Goal: Transaction & Acquisition: Purchase product/service

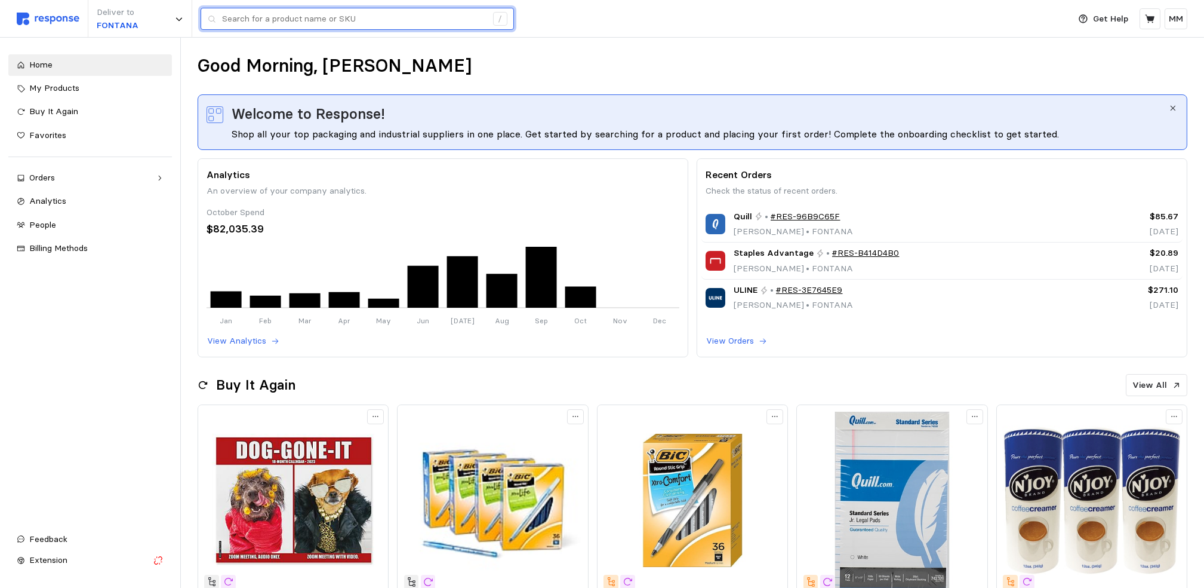
click at [339, 26] on input "text" at bounding box center [354, 18] width 265 height 21
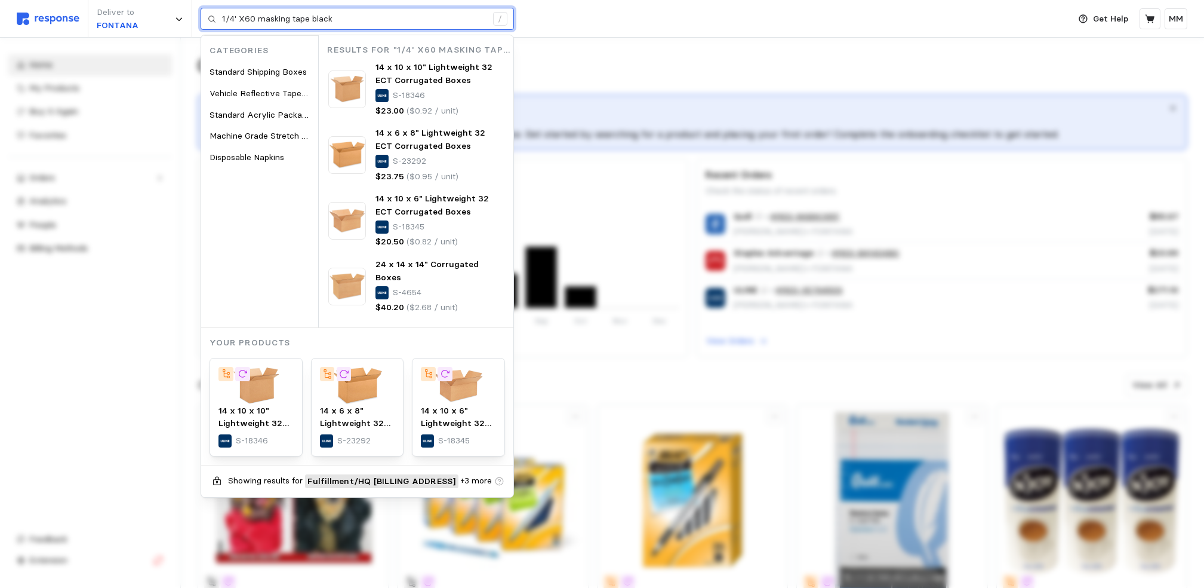
type input "1/4' X60 masking tape black"
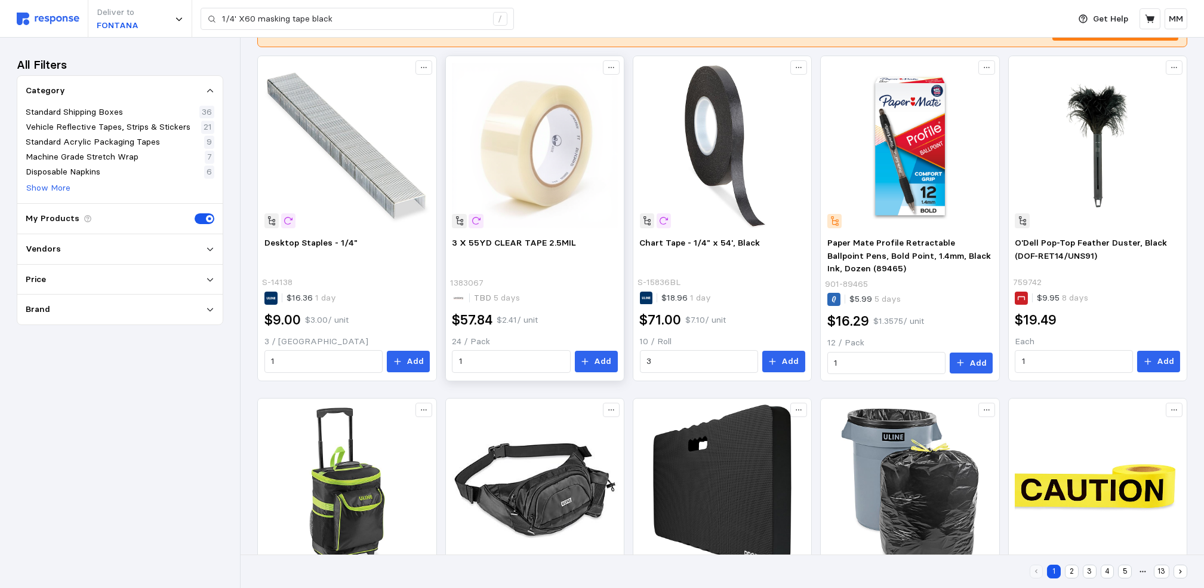
scroll to position [222, 0]
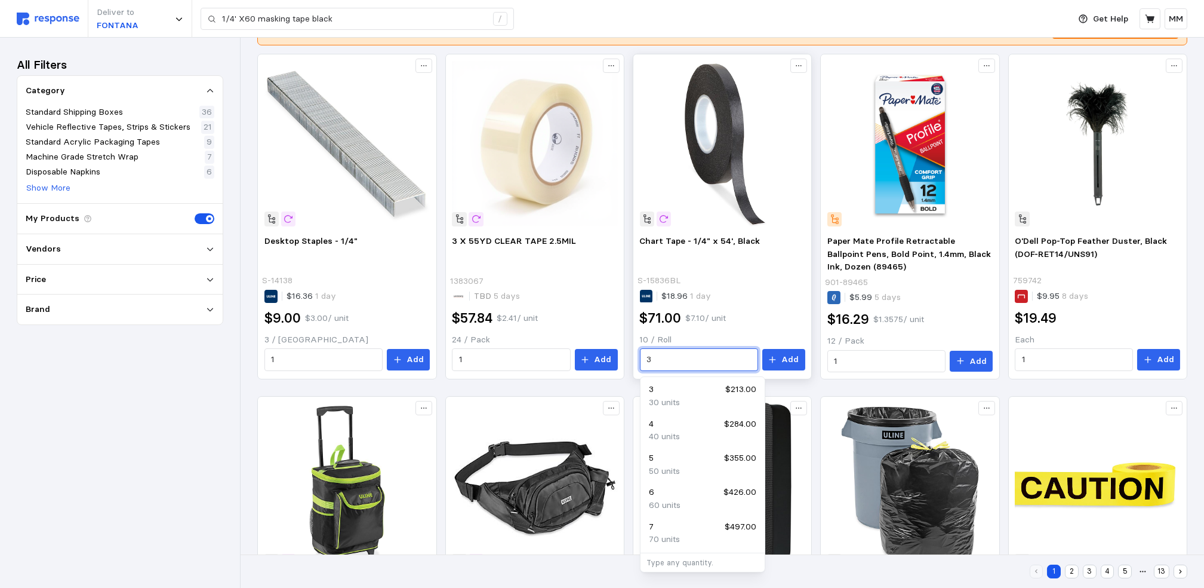
click at [666, 359] on input "3" at bounding box center [699, 359] width 104 height 21
type input "2"
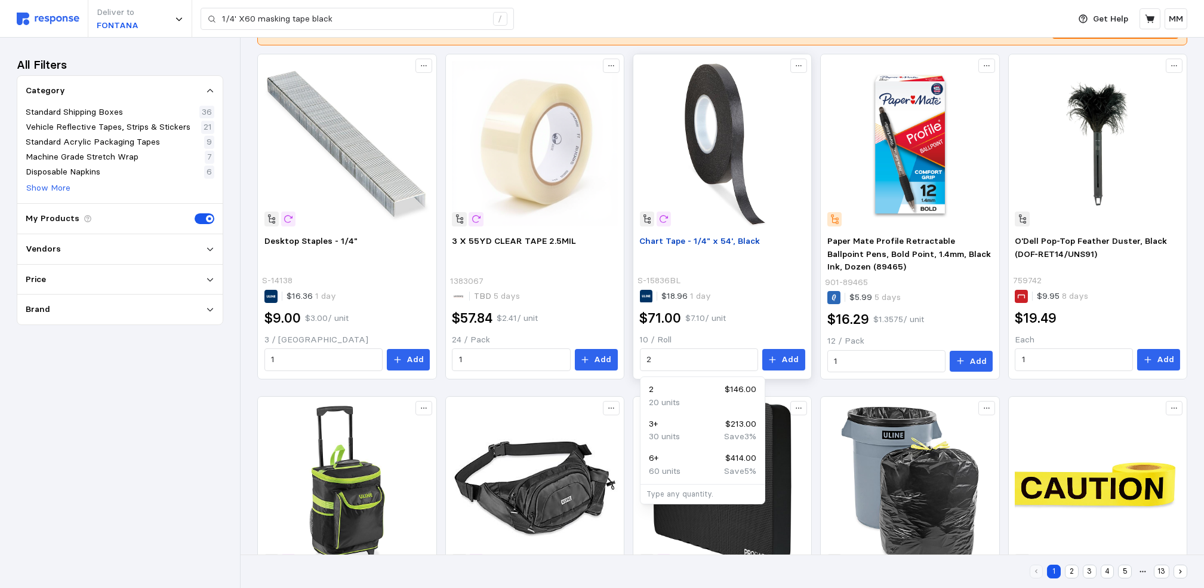
click at [756, 263] on p "Chart Tape - 1/4" x 54', Black" at bounding box center [722, 254] width 165 height 38
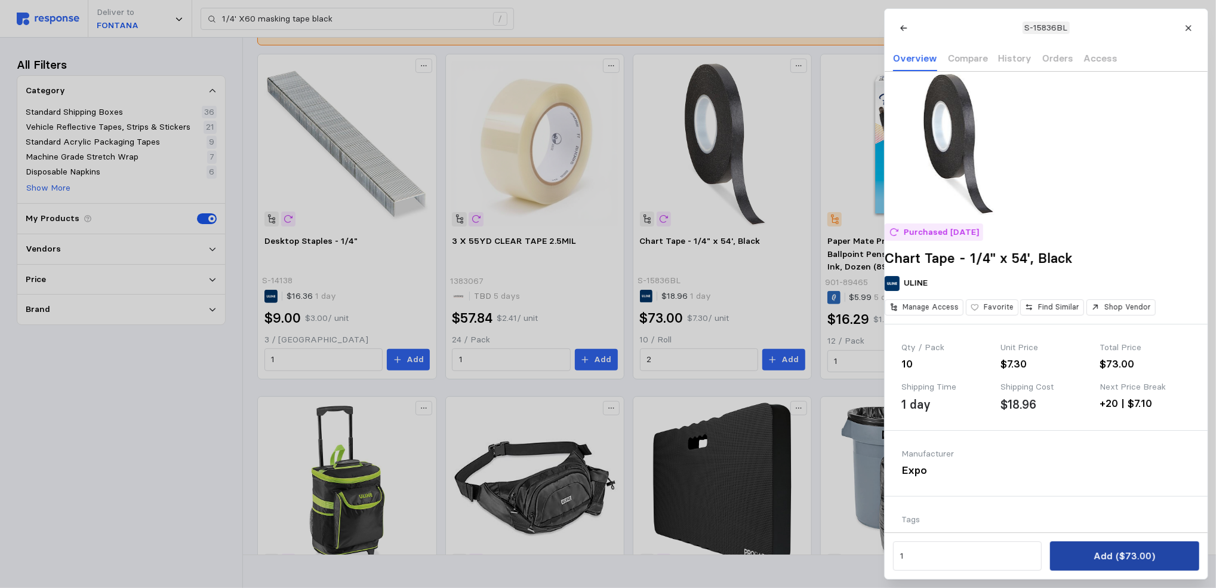
click at [1086, 558] on button "Add ($73.00)" at bounding box center [1124, 555] width 149 height 29
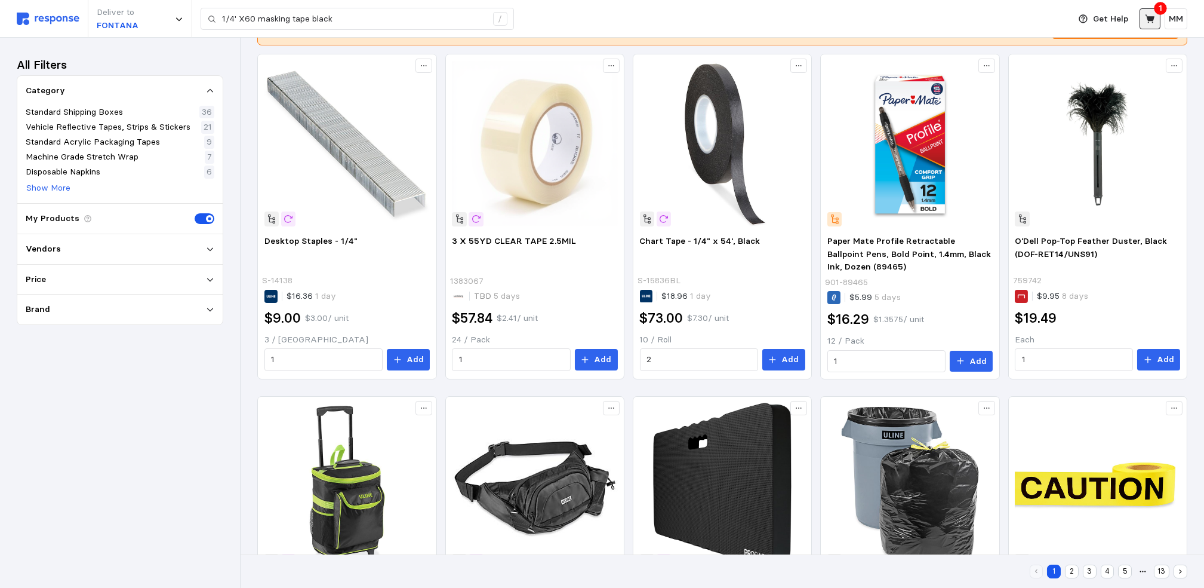
click at [1151, 9] on button at bounding box center [1150, 18] width 21 height 21
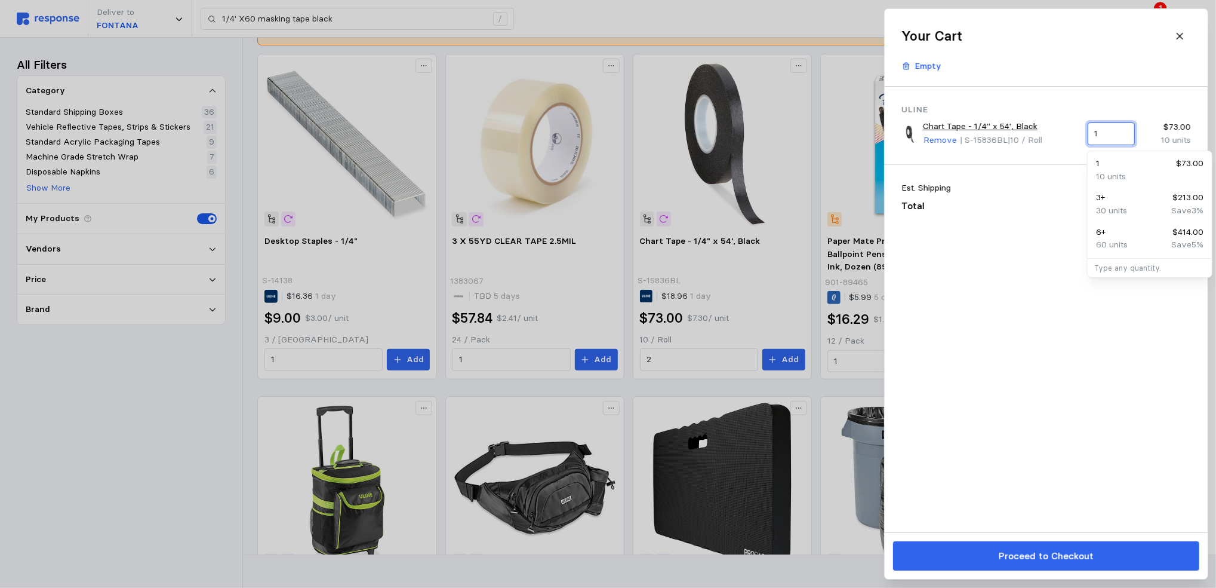
click at [1117, 136] on input "1" at bounding box center [1110, 133] width 33 height 21
type input "2"
click at [1066, 382] on div "Uline Chart Tape - 1/4" x 54', Black Remove | S-15836BL | 10 / Roll 2 $73.00 10…" at bounding box center [1046, 309] width 323 height 445
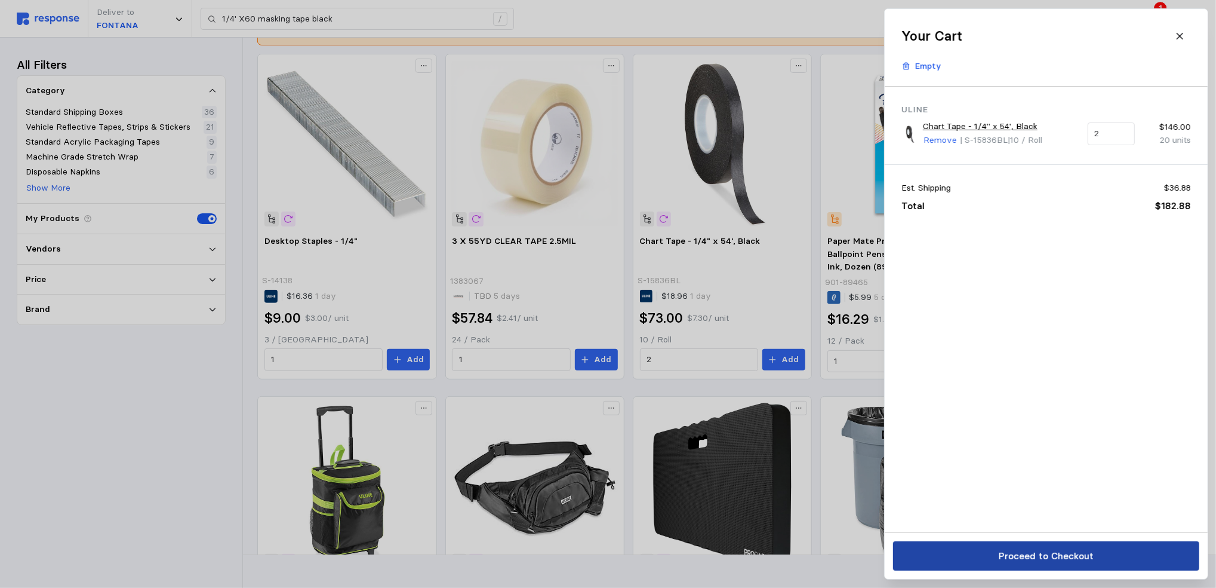
click at [1087, 553] on p "Proceed to Checkout" at bounding box center [1045, 555] width 95 height 15
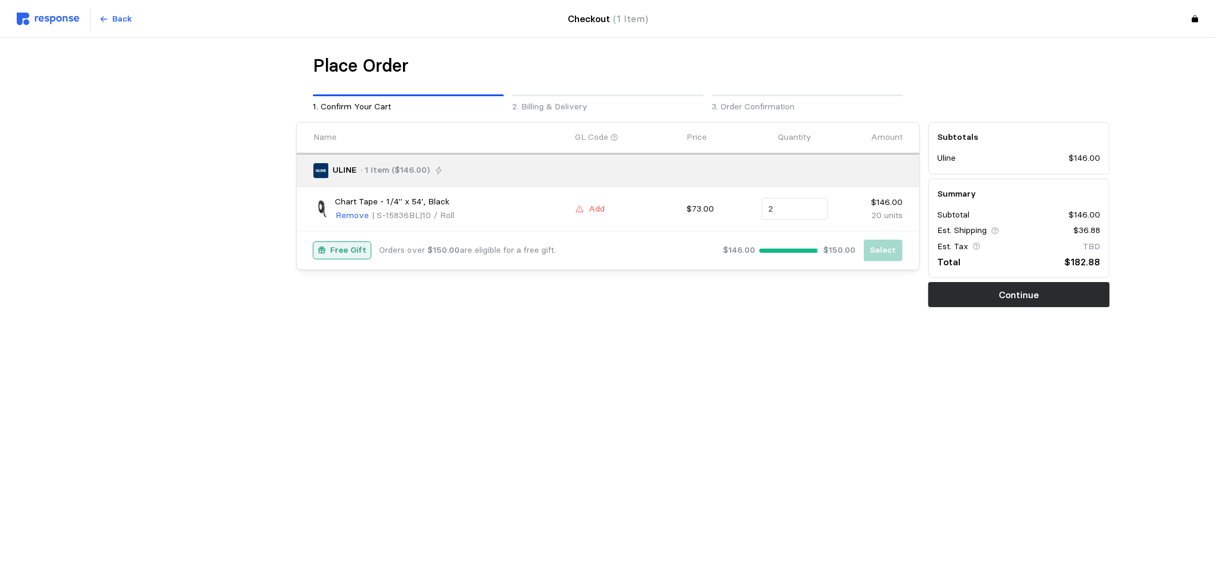
click at [329, 254] on div "Free Gift" at bounding box center [341, 250] width 57 height 17
click at [785, 248] on div at bounding box center [788, 250] width 58 height 4
click at [337, 247] on p "Free Gift" at bounding box center [348, 250] width 36 height 13
click at [120, 26] on button "Back" at bounding box center [116, 19] width 47 height 23
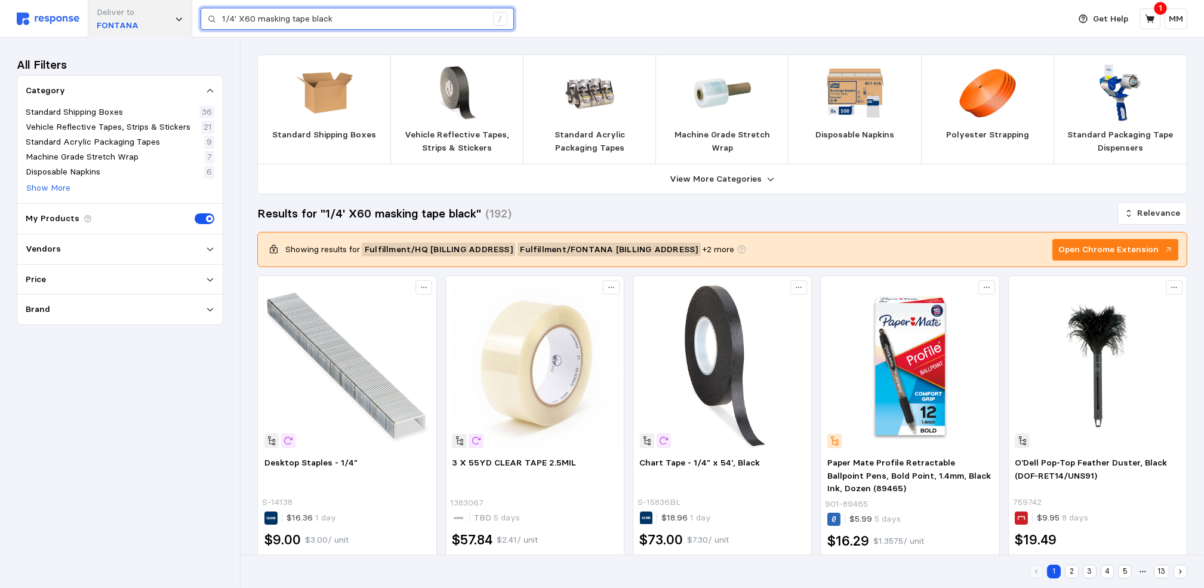
drag, startPoint x: 346, startPoint y: 23, endPoint x: 137, endPoint y: 17, distance: 208.5
click at [137, 17] on div "Deliver to FONTANA 1/4' X60 masking tape black /" at bounding box center [540, 19] width 1047 height 38
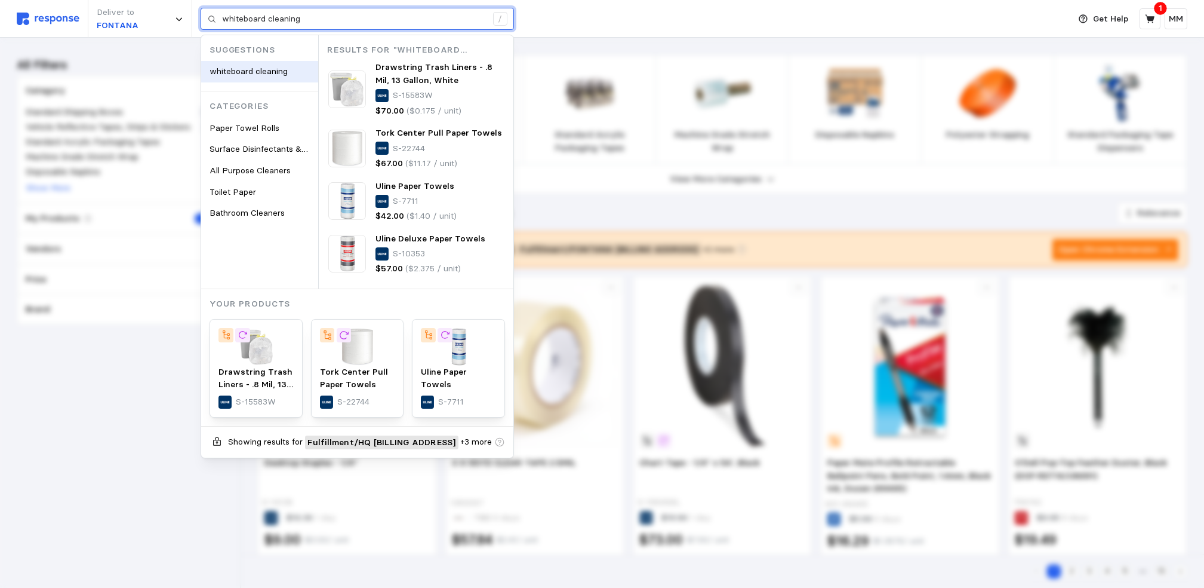
click at [227, 70] on span "whiteboard cleaning" at bounding box center [249, 71] width 78 height 11
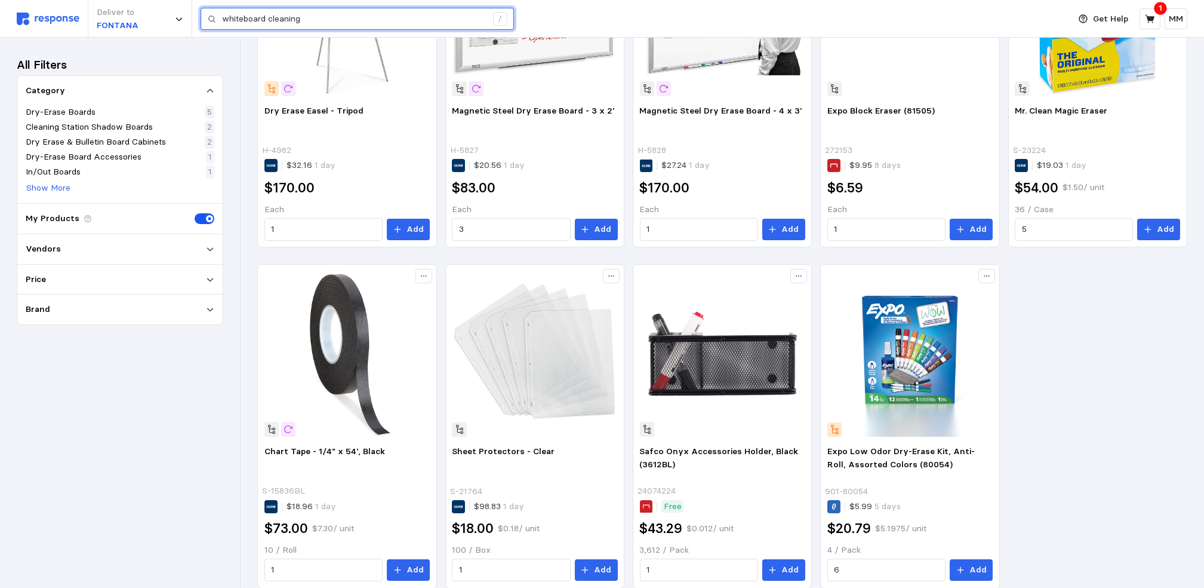
scroll to position [744, 0]
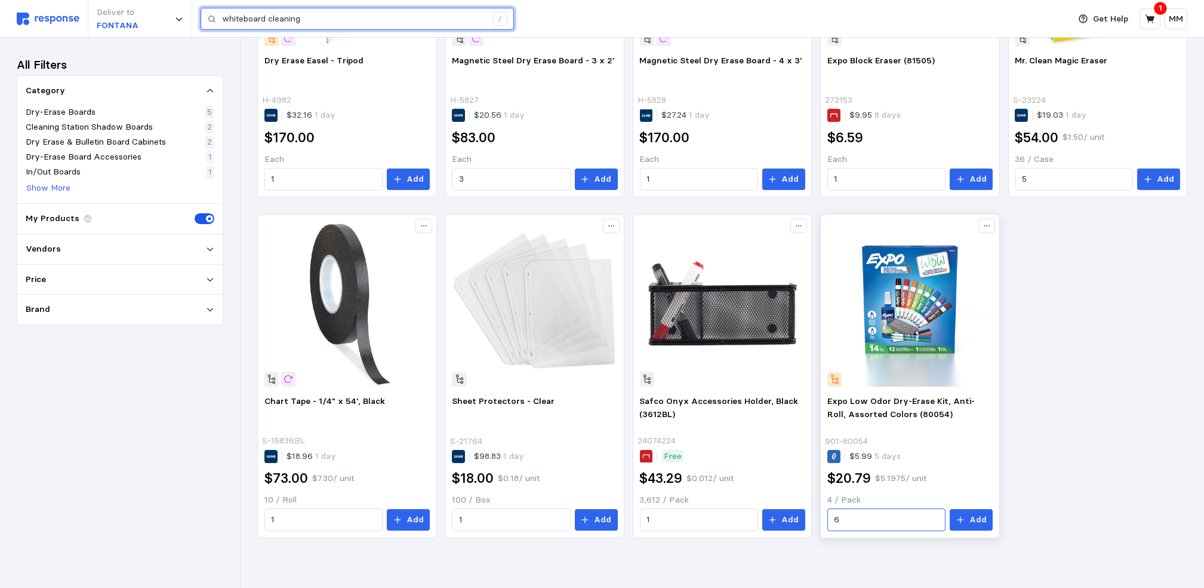
type input "whiteboard cleaning"
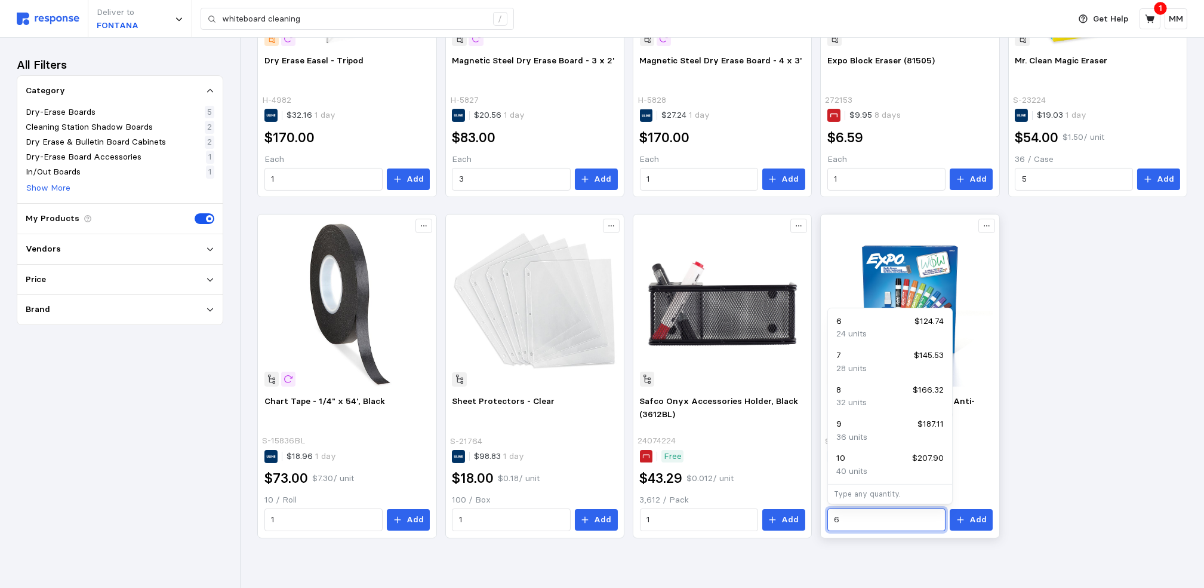
click at [880, 519] on input "6" at bounding box center [886, 519] width 104 height 21
type input "1"
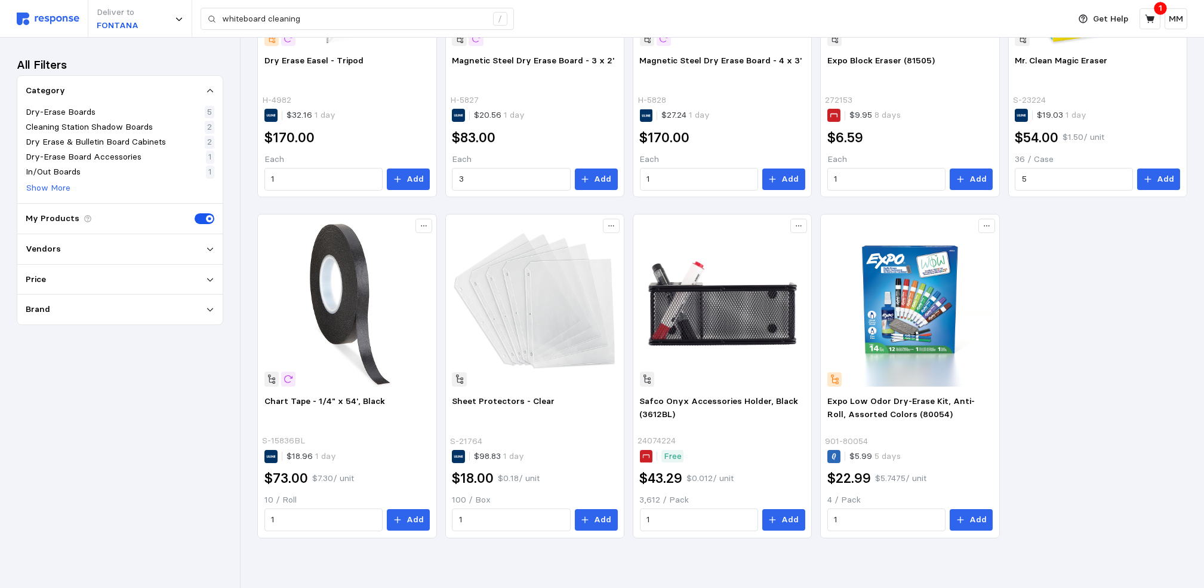
click at [976, 522] on p "Add" at bounding box center [978, 519] width 17 height 13
click at [598, 519] on p "Add" at bounding box center [602, 519] width 17 height 13
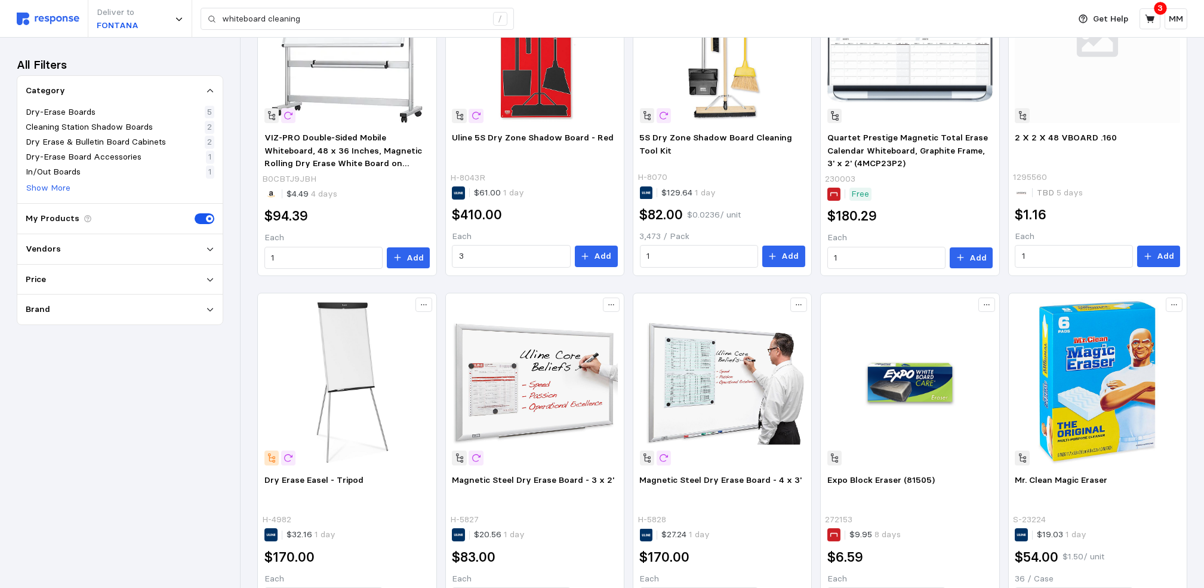
scroll to position [0, 0]
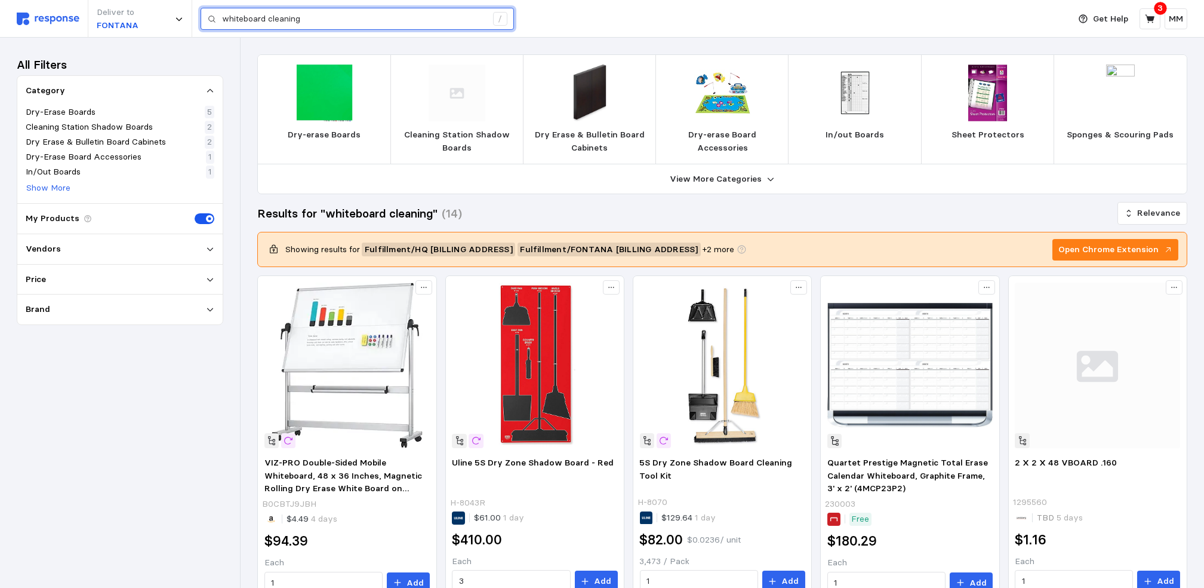
click at [319, 15] on input "whiteboard cleaning" at bounding box center [354, 18] width 265 height 21
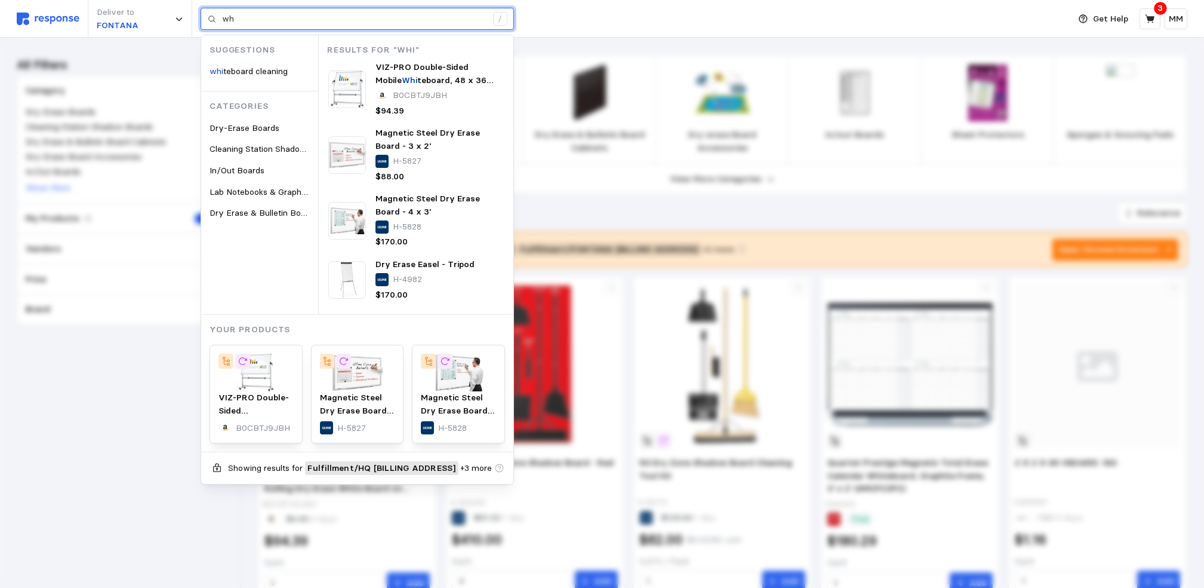
type input "w"
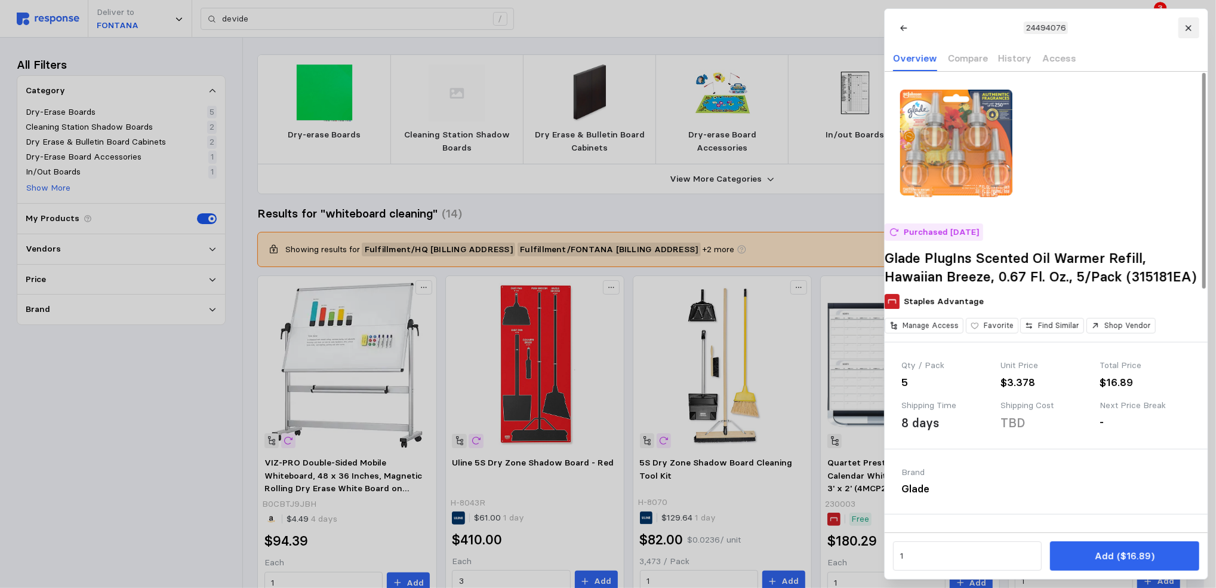
click at [1191, 29] on icon at bounding box center [1189, 28] width 8 height 8
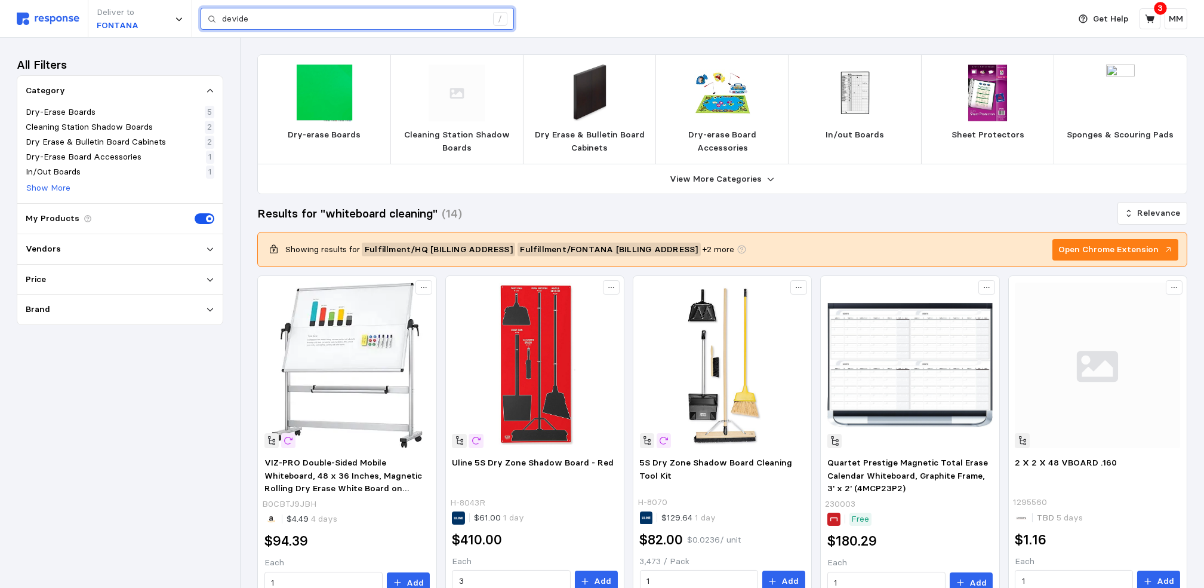
click at [271, 14] on input "devide" at bounding box center [354, 18] width 265 height 21
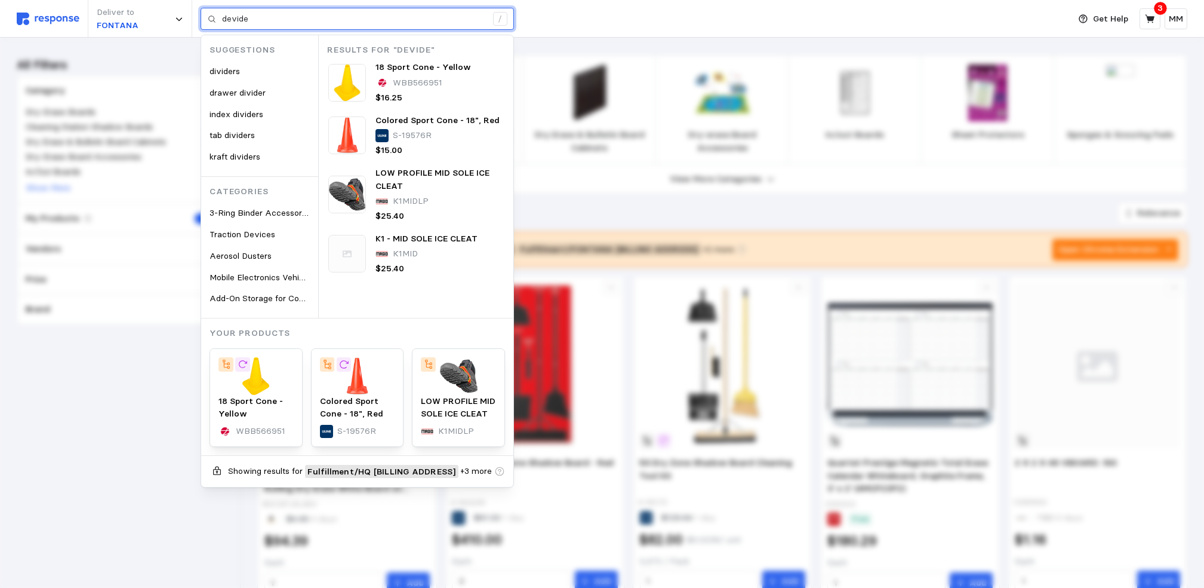
click at [277, 19] on input "devide" at bounding box center [354, 18] width 265 height 21
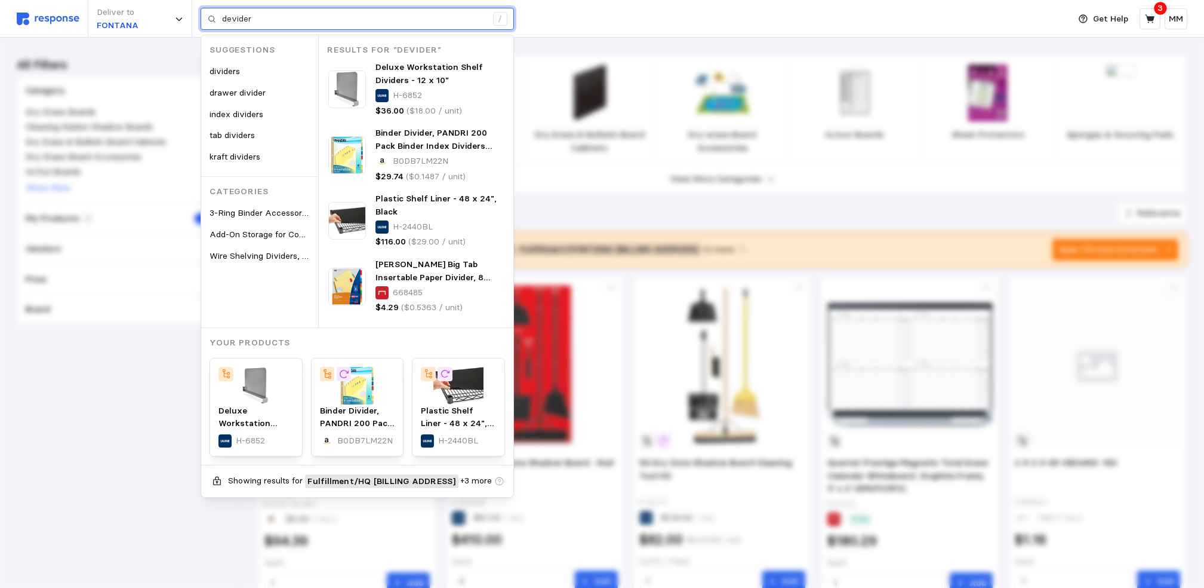
click at [238, 17] on input "devider" at bounding box center [354, 18] width 265 height 21
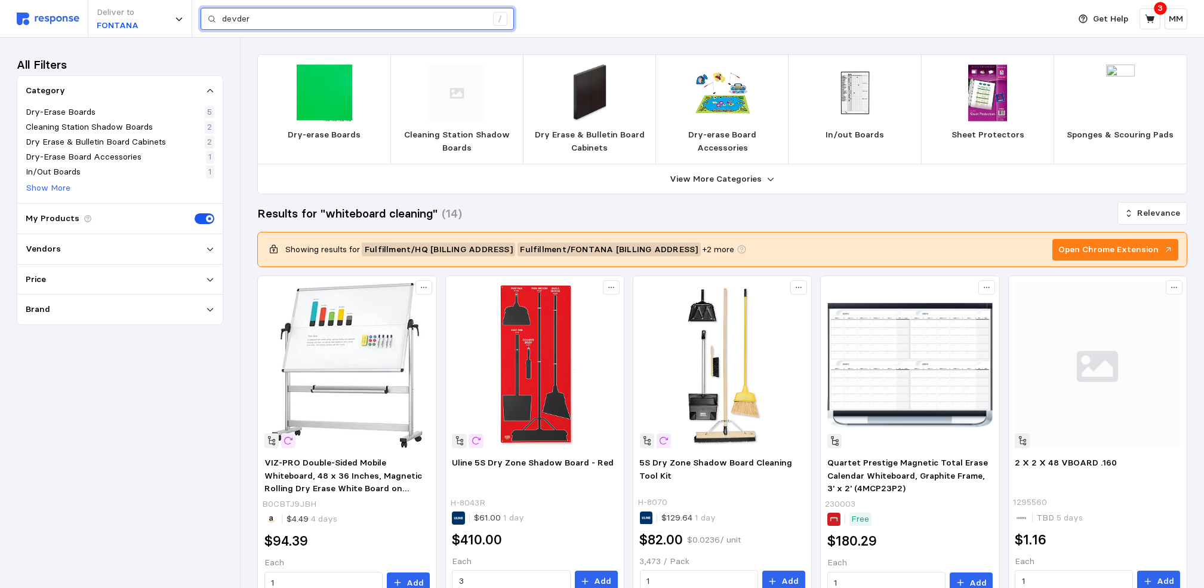
click at [302, 11] on input "devder" at bounding box center [354, 18] width 265 height 21
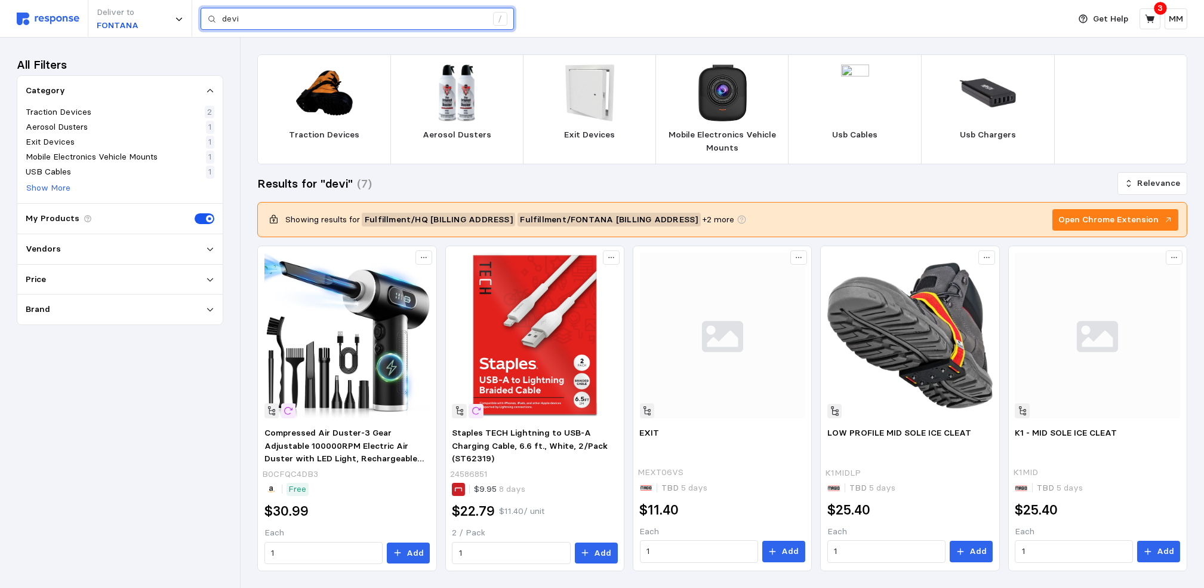
click at [302, 23] on input "devi" at bounding box center [354, 18] width 265 height 21
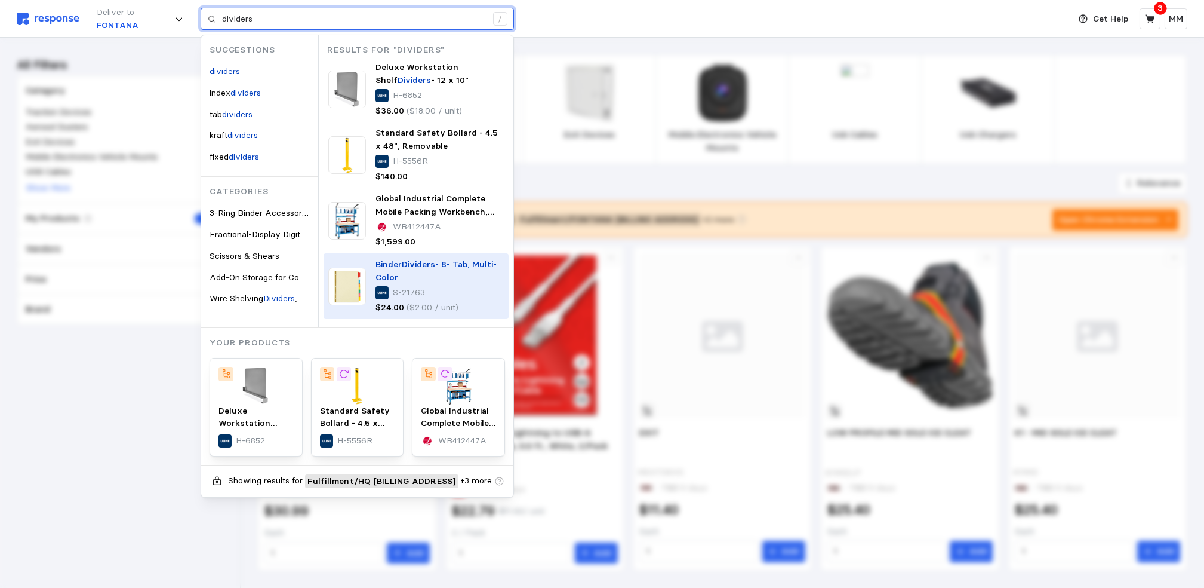
click at [351, 290] on img at bounding box center [347, 286] width 38 height 38
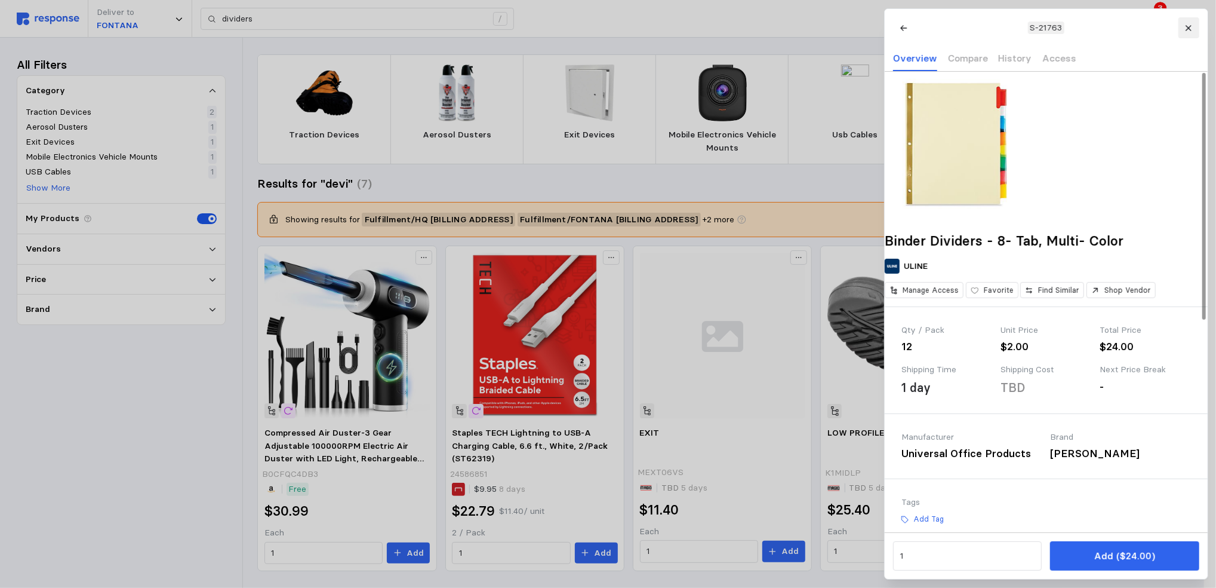
click at [1187, 30] on icon at bounding box center [1189, 28] width 8 height 8
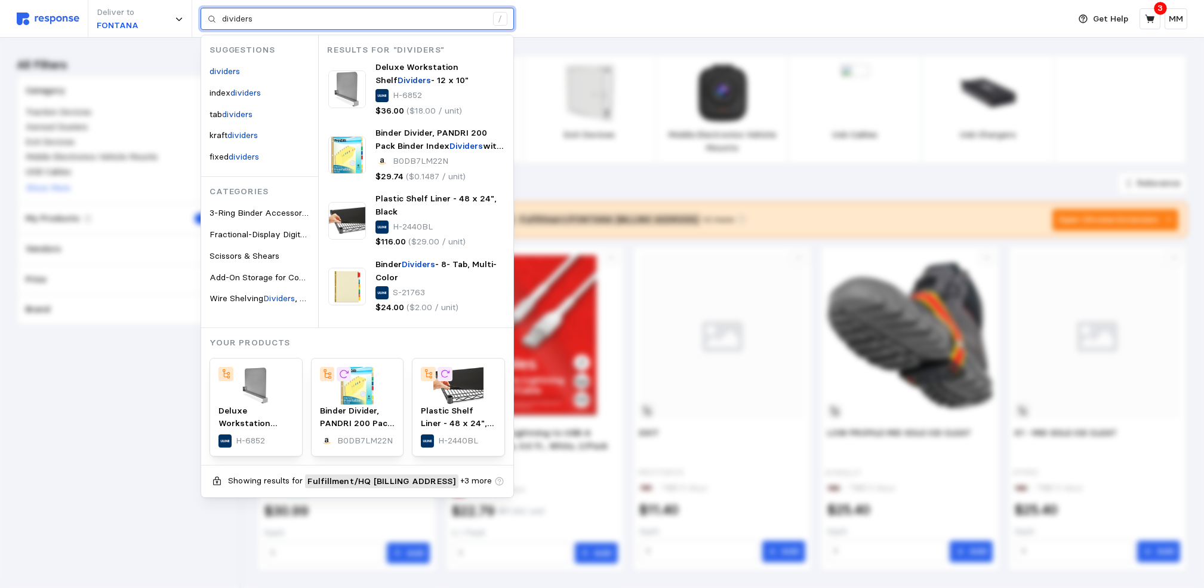
click at [291, 24] on input "dividers" at bounding box center [354, 18] width 265 height 21
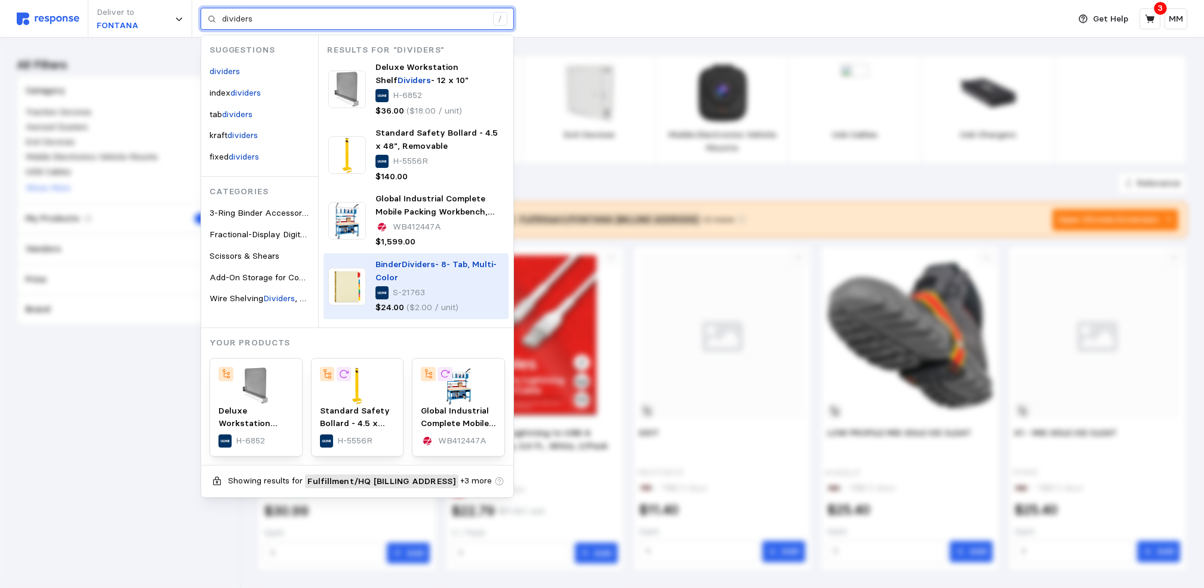
scroll to position [92, 0]
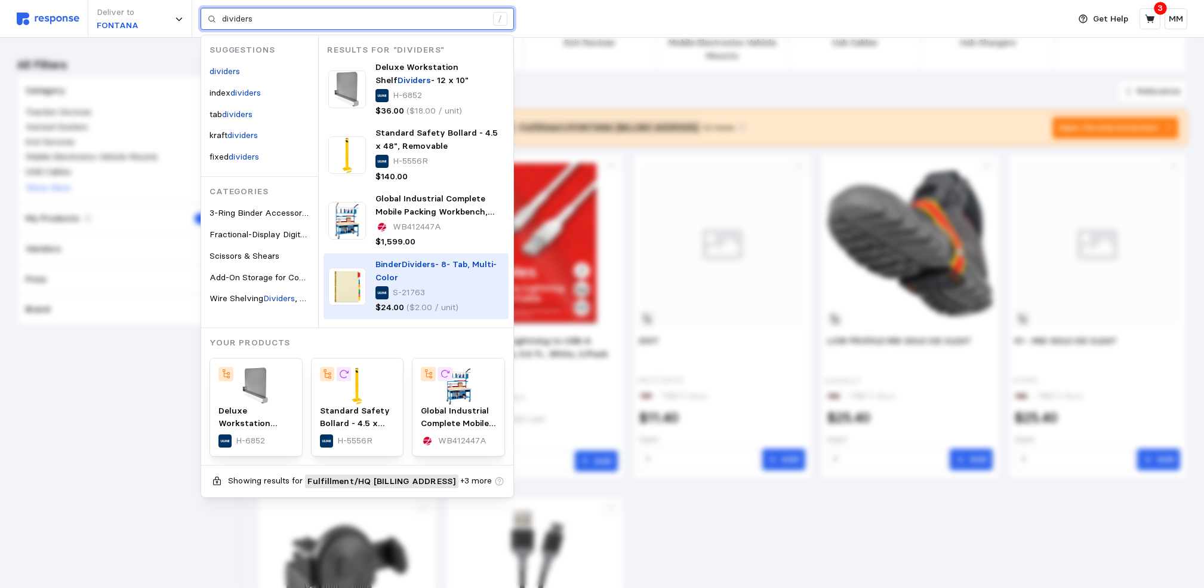
drag, startPoint x: 350, startPoint y: 287, endPoint x: 398, endPoint y: 259, distance: 54.9
click at [398, 259] on p "Binder Dividers - 8- Tab, Multi- Color" at bounding box center [440, 271] width 128 height 26
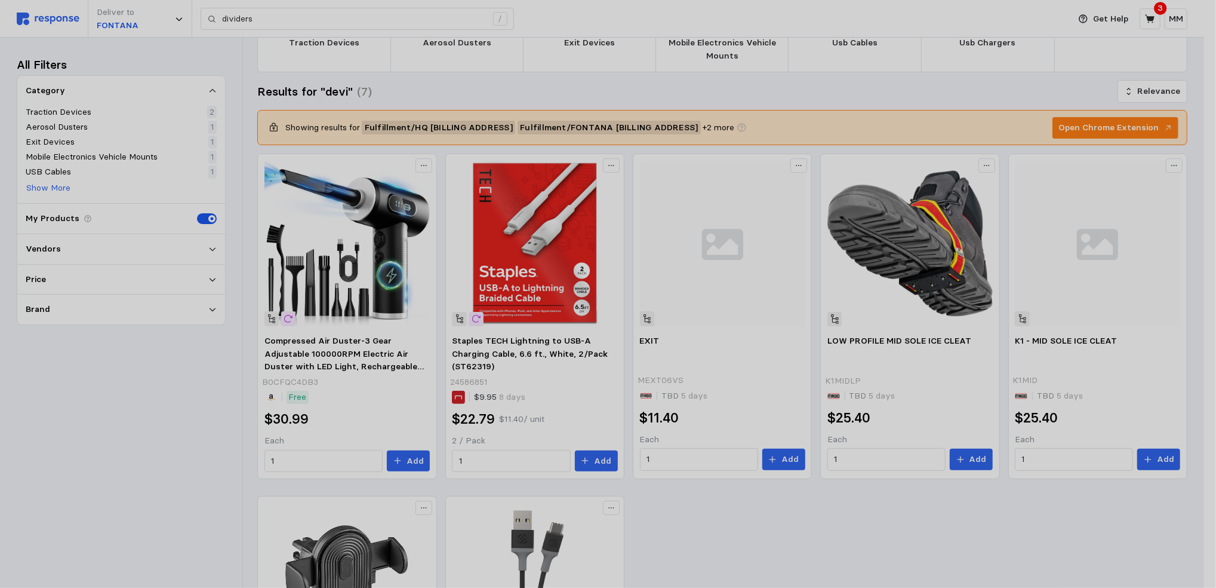
click at [389, 263] on div at bounding box center [608, 294] width 1216 height 588
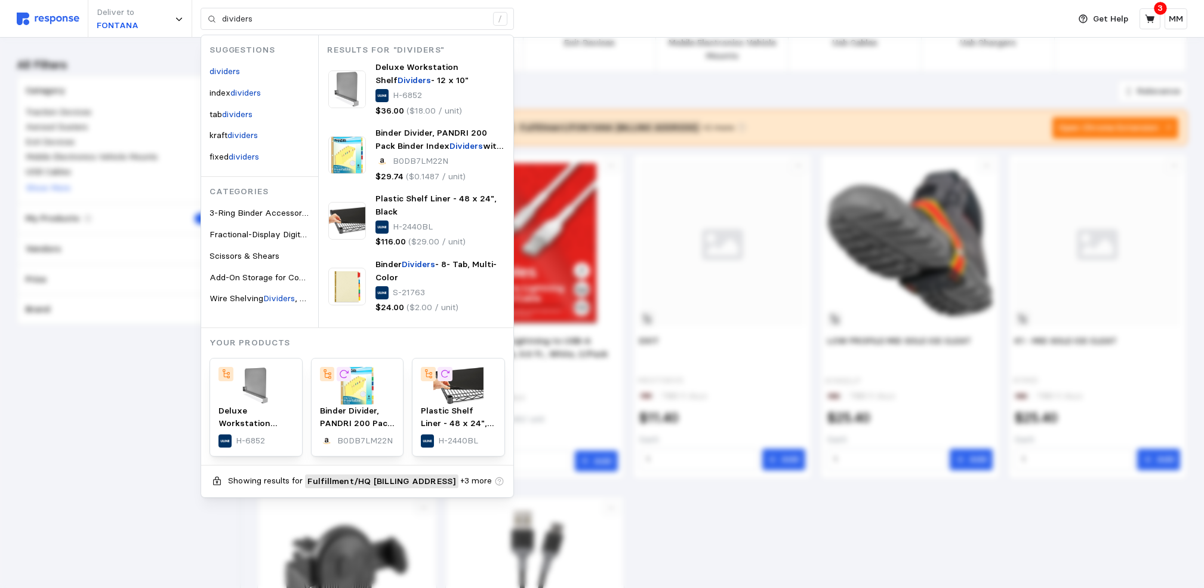
click at [611, 15] on div "Deliver to FONTANA dividers / Suggestions dividers index dividers tab dividers …" at bounding box center [540, 19] width 1047 height 38
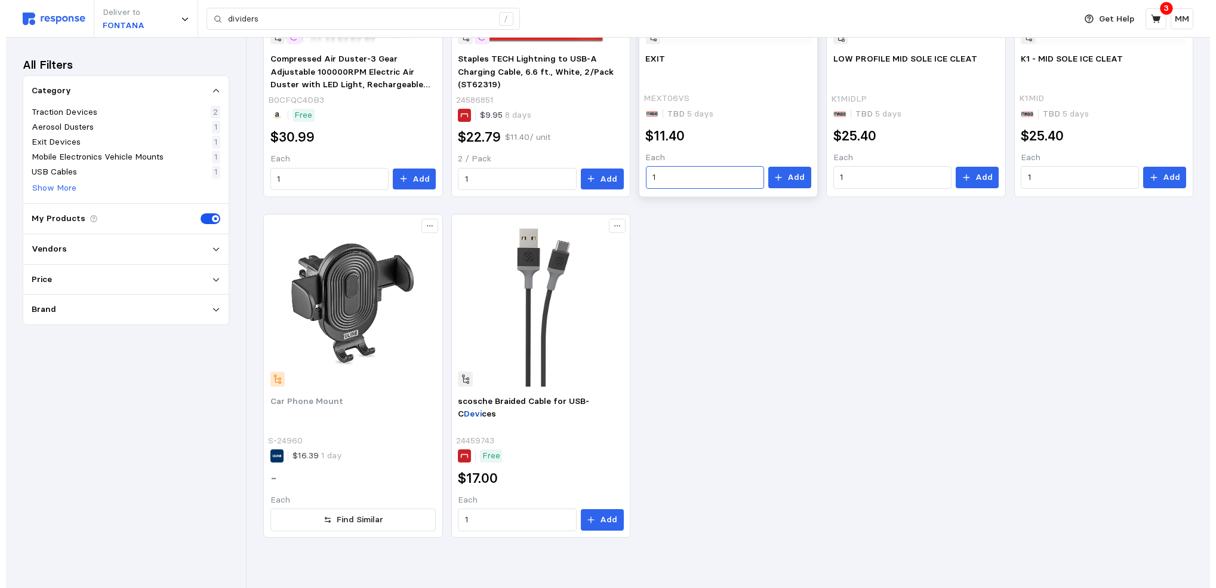
scroll to position [0, 0]
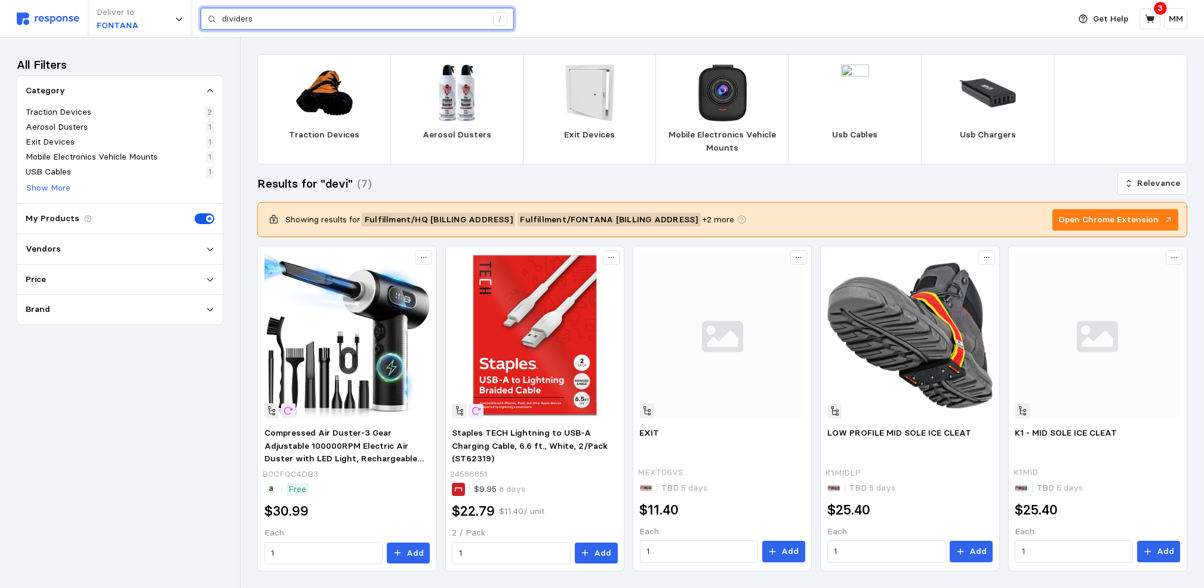
click at [386, 17] on input "dividers" at bounding box center [354, 18] width 265 height 21
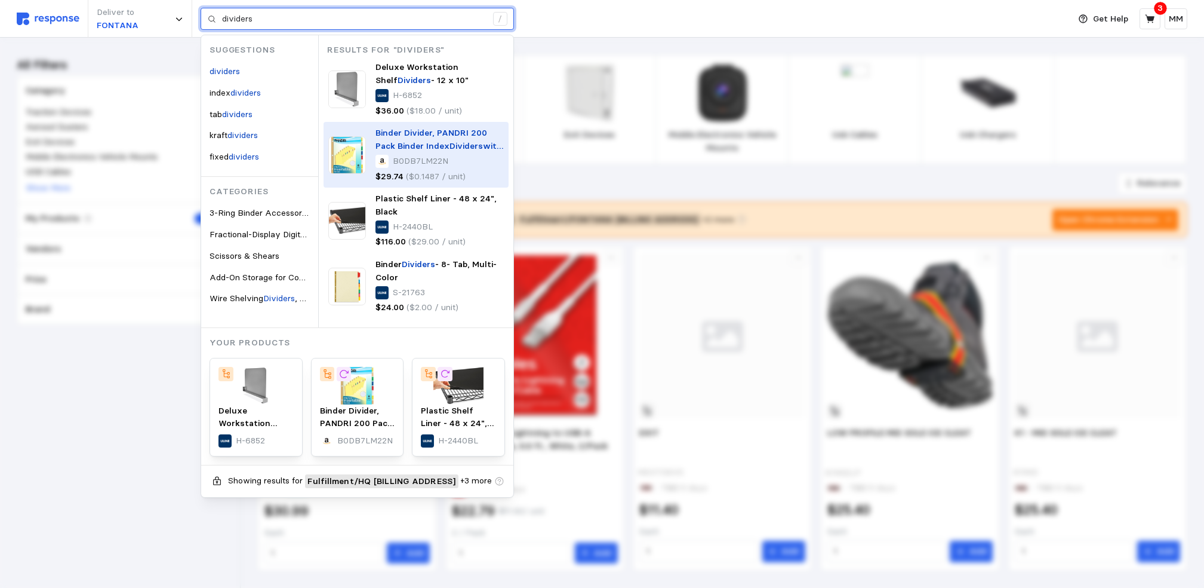
click at [394, 150] on span "Binder Divider, PANDRI 200 Pack Binder Index" at bounding box center [432, 139] width 112 height 24
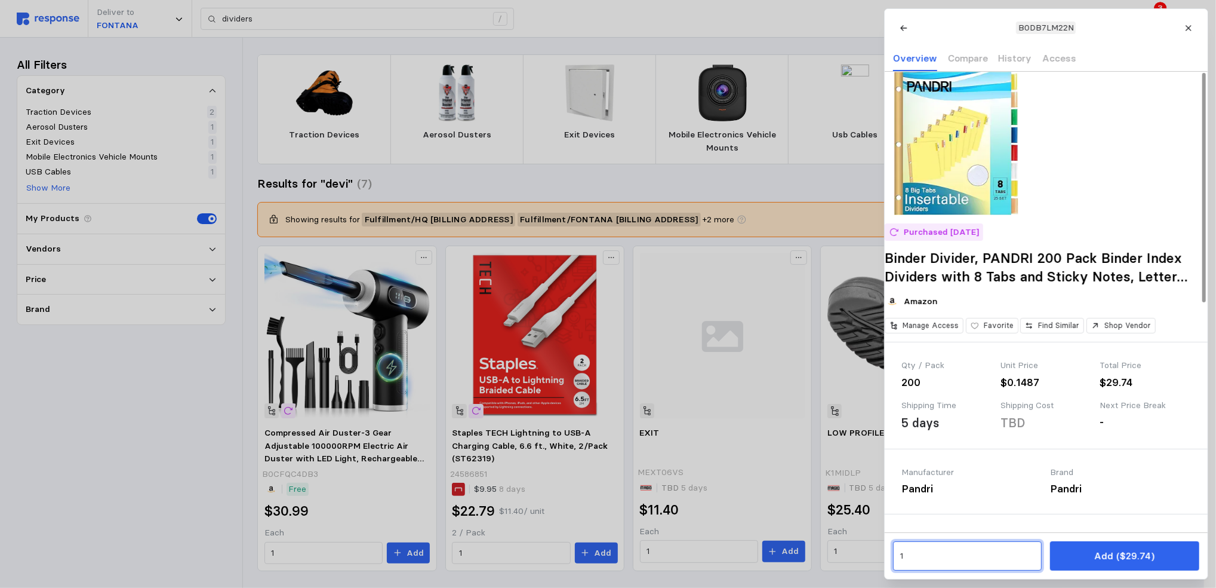
click at [914, 563] on input "1" at bounding box center [967, 555] width 135 height 21
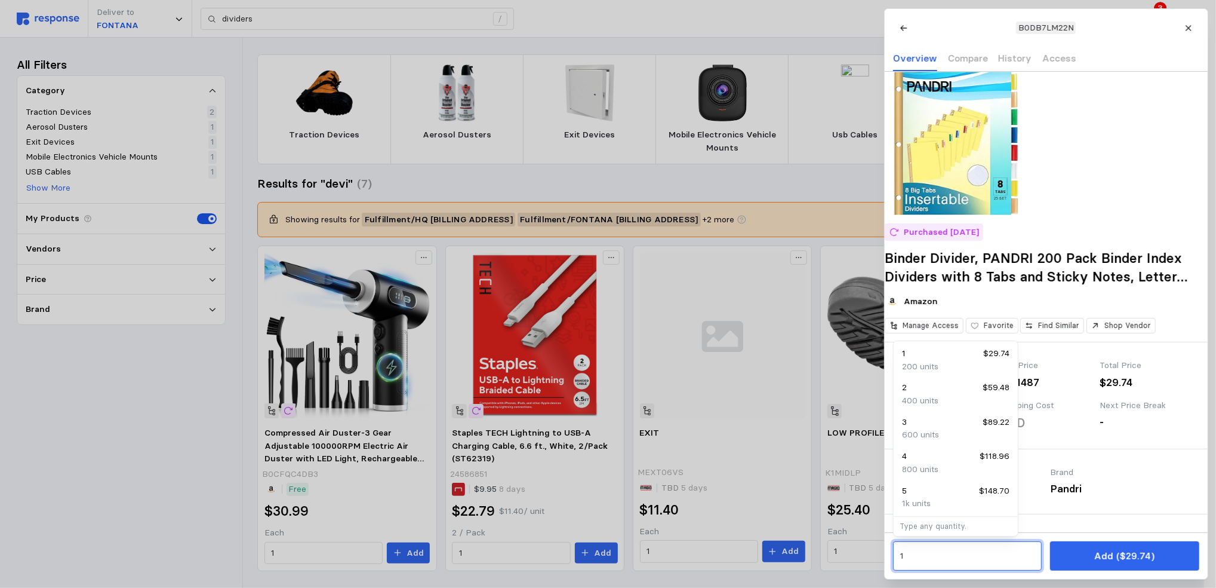
click at [927, 365] on p "200 units" at bounding box center [920, 366] width 36 height 13
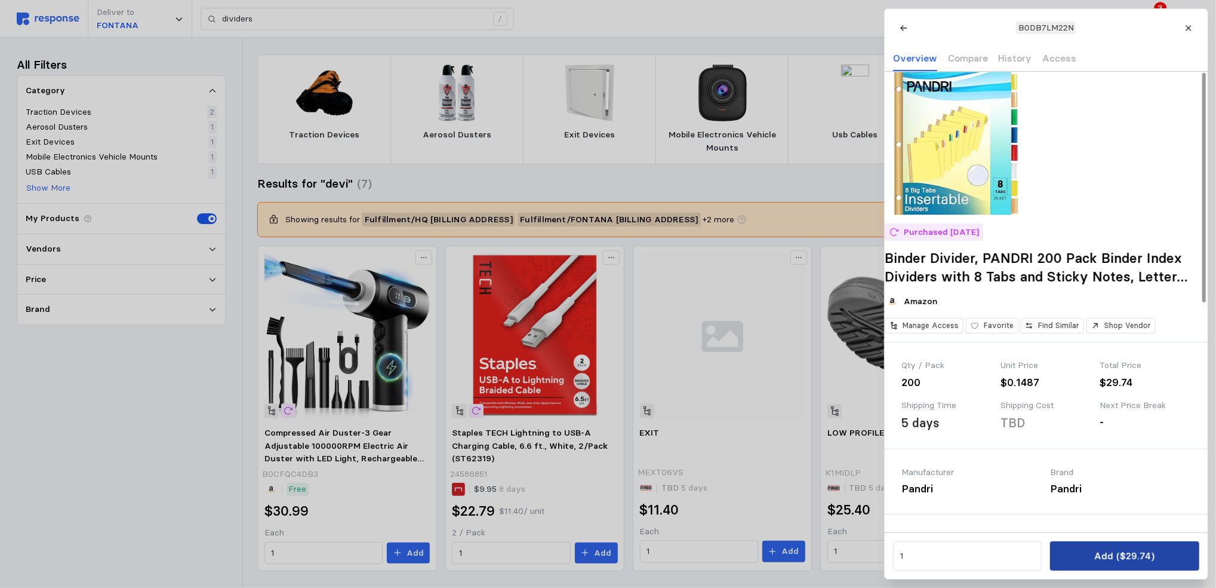
click at [1128, 557] on p "Add ($29.74)" at bounding box center [1124, 555] width 60 height 15
type input "devi"
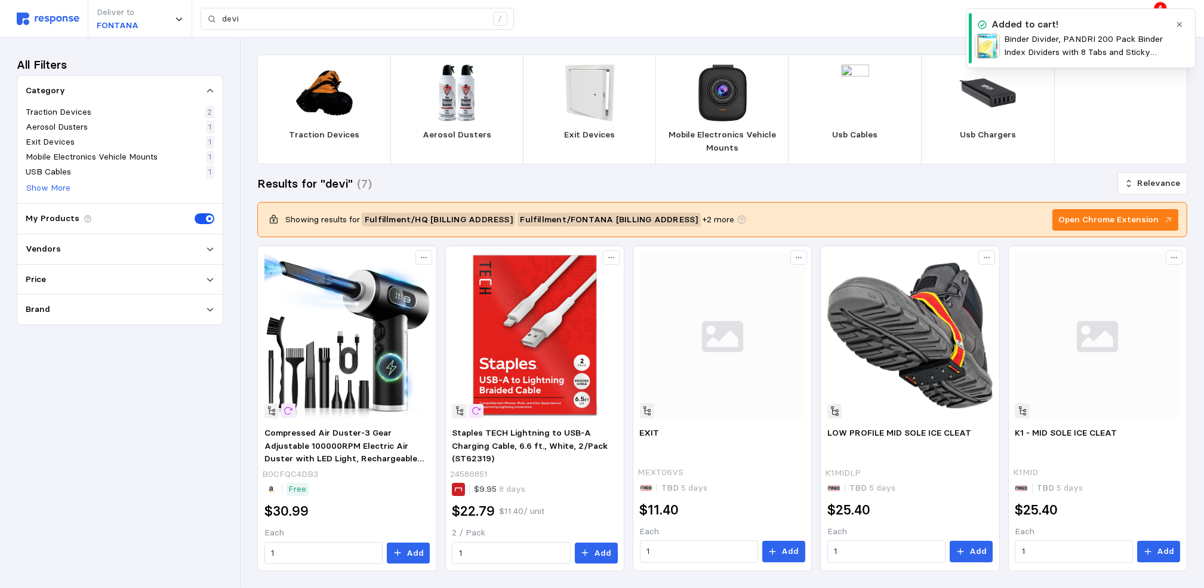
click at [852, 45] on div "Traction Devices Aerosol Dusters Exit Devices Mobile Electronics Vehicle Mounts…" at bounding box center [723, 500] width 964 height 924
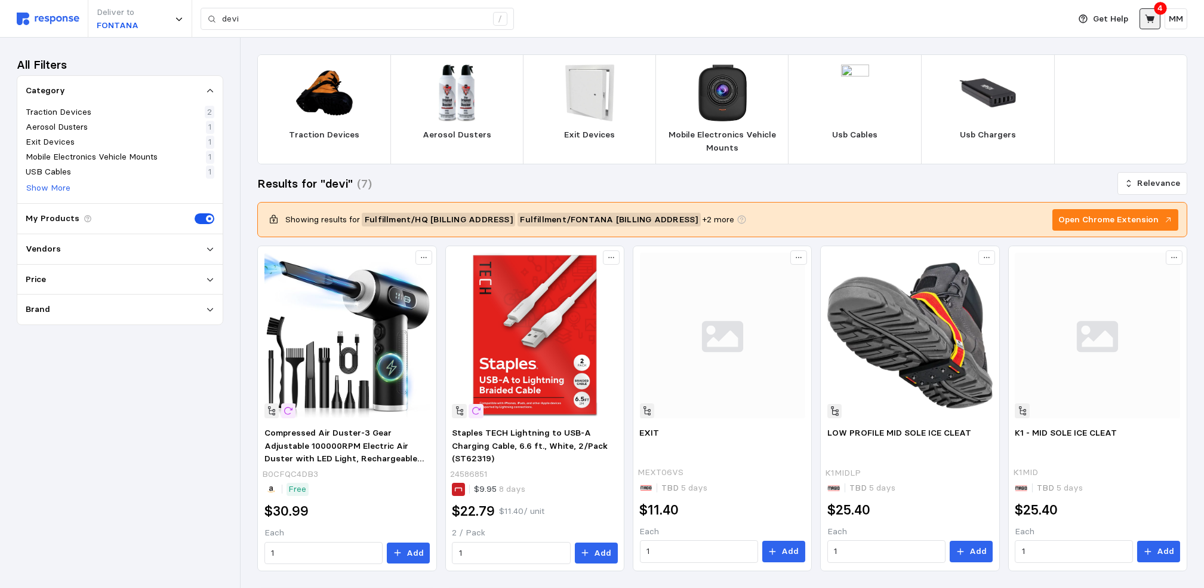
click at [1145, 17] on icon at bounding box center [1150, 19] width 11 height 11
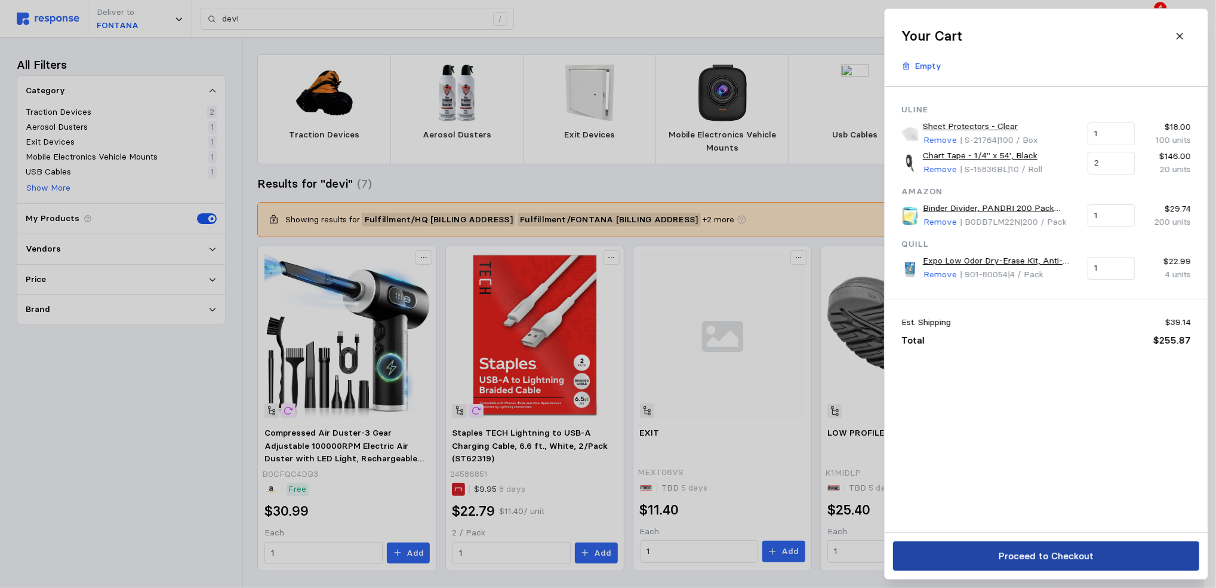
click at [1007, 551] on p "Proceed to Checkout" at bounding box center [1045, 555] width 95 height 15
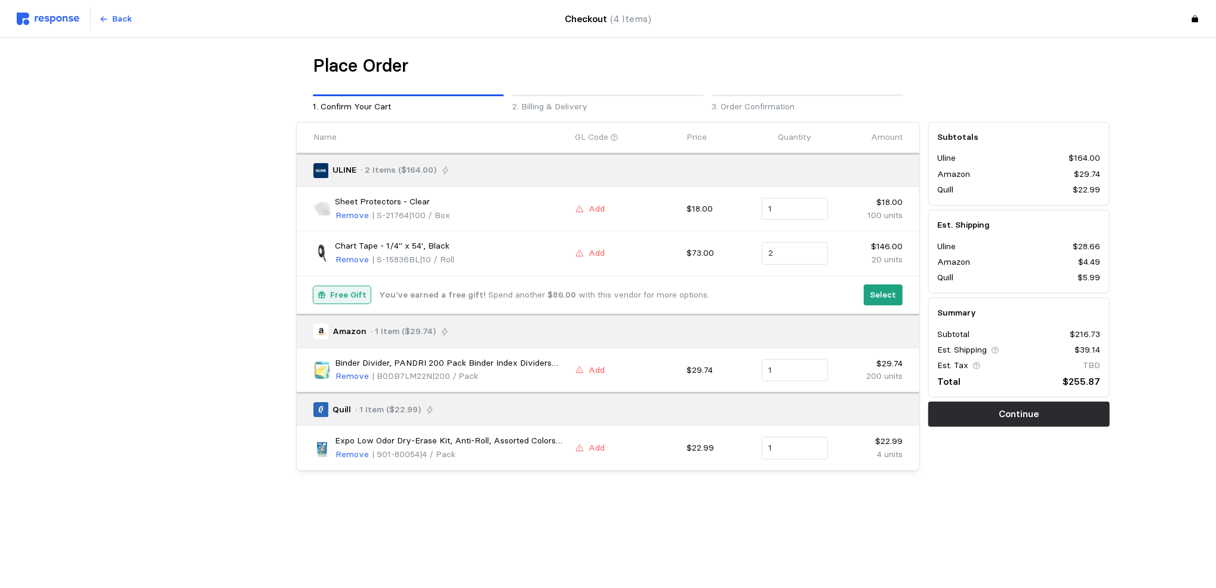
click at [928, 538] on main "Place Order 1. Confirm Your Cart 2. Billing & Delivery 3. Order Confirmation Na…" at bounding box center [608, 294] width 1216 height 588
click at [801, 450] on input "1" at bounding box center [794, 447] width 53 height 21
type input "0"
click at [871, 542] on main "Place Order 1. Confirm Your Cart 2. Billing & Delivery 3. Order Confirmation Na…" at bounding box center [608, 294] width 1216 height 588
click at [789, 370] on input "1" at bounding box center [794, 369] width 53 height 21
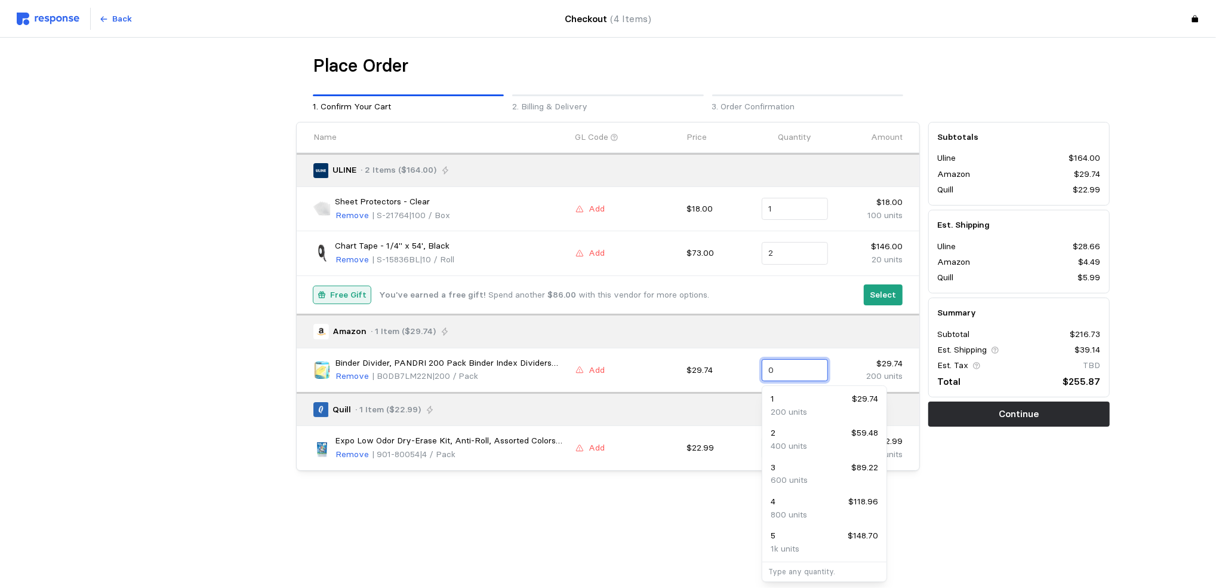
type input "0"
click at [578, 537] on main "Place Order 1. Confirm Your Cart 2. Billing & Delivery 3. Order Confirmation Na…" at bounding box center [608, 294] width 1216 height 588
click at [798, 365] on input "1" at bounding box center [794, 369] width 53 height 21
type input "0"
click at [599, 566] on main "Place Order 1. Confirm Your Cart 2. Billing & Delivery 3. Order Confirmation Na…" at bounding box center [608, 294] width 1216 height 588
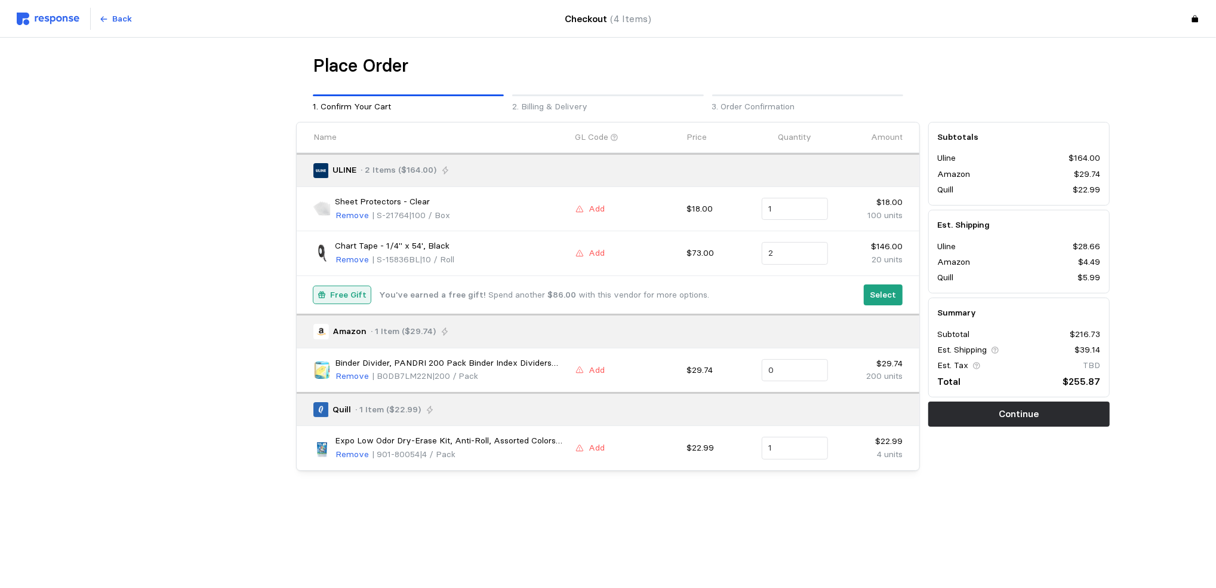
click at [343, 383] on div "Binder Divider, PANDRI 200 Pack Binder Index Dividers with 8 Tabs and Sticky No…" at bounding box center [440, 369] width 262 height 35
click at [349, 380] on p "Remove" at bounding box center [352, 376] width 33 height 13
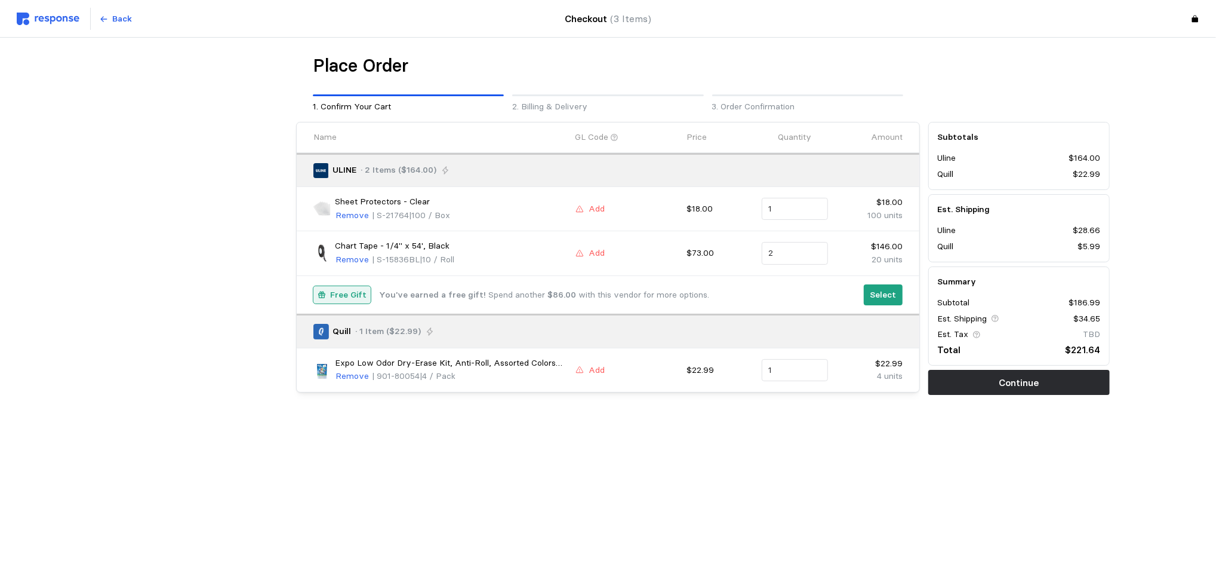
click at [349, 380] on p "Remove" at bounding box center [352, 376] width 33 height 13
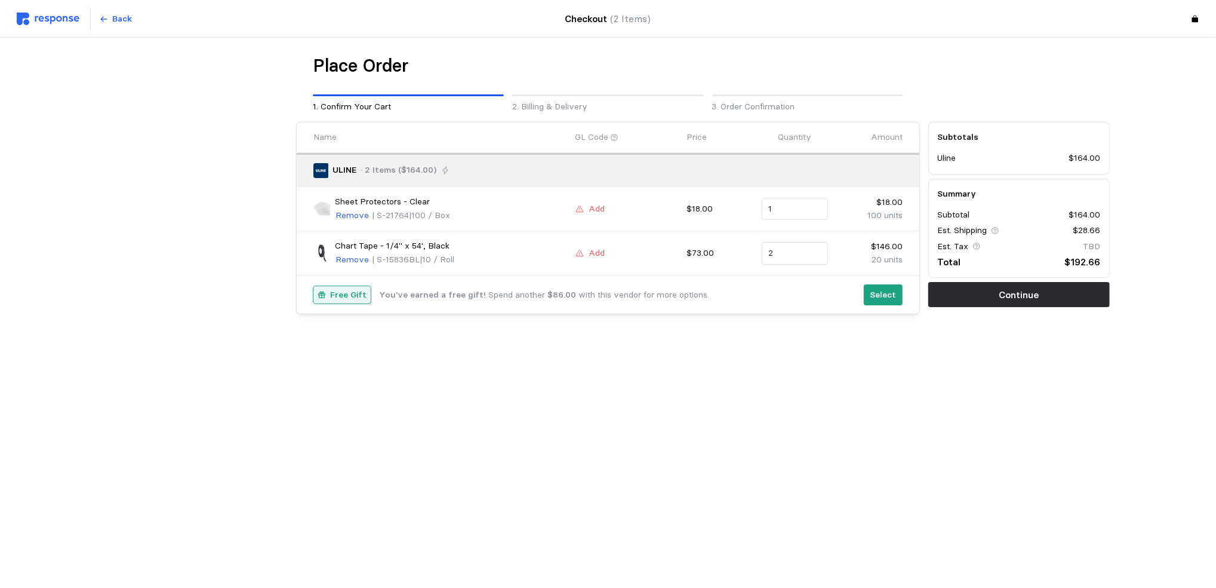
click at [550, 464] on main "Place Order 1. Confirm Your Cart 2. Billing & Delivery 3. Order Confirmation Na…" at bounding box center [608, 294] width 1216 height 588
click at [784, 250] on input "2" at bounding box center [794, 252] width 53 height 21
drag, startPoint x: 784, startPoint y: 250, endPoint x: 790, endPoint y: 286, distance: 36.9
click at [790, 286] on body "Back Checkout (2 Items) Place Order 1. Confirm Your Cart 2. Billing & Delivery …" at bounding box center [608, 294] width 1216 height 588
click at [790, 286] on div "1 $73.00" at bounding box center [824, 282] width 107 height 13
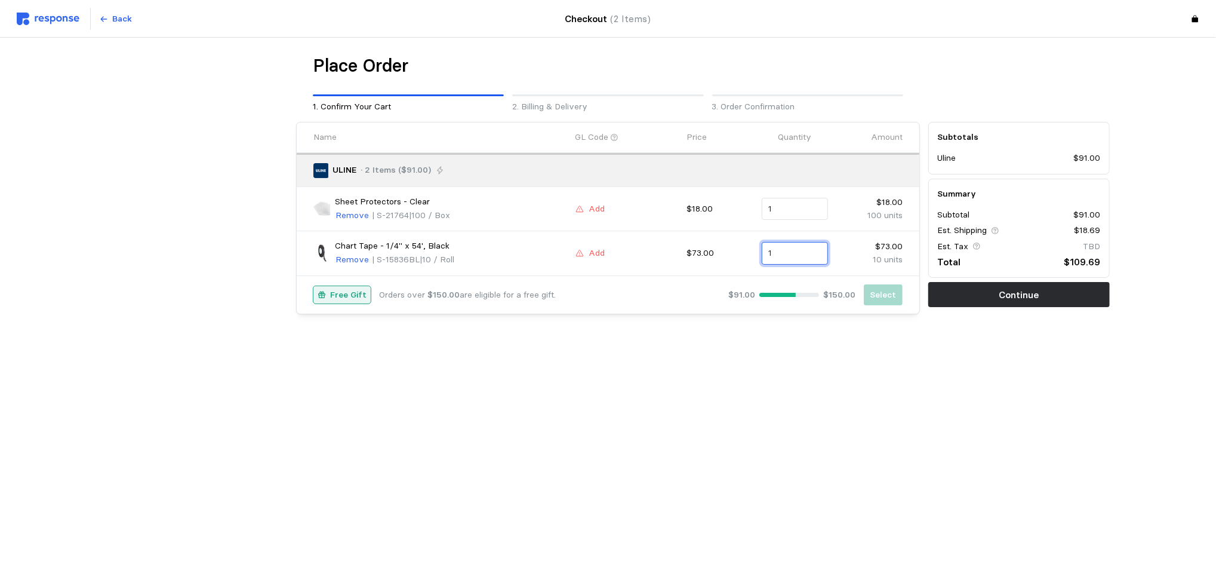
type input "1"
click at [869, 372] on div "Place Order 1. Confirm Your Cart 2. Billing & Delivery 3. Order Confirmation Na…" at bounding box center [608, 209] width 1216 height 343
click at [981, 287] on button "Continue" at bounding box center [1019, 294] width 182 height 25
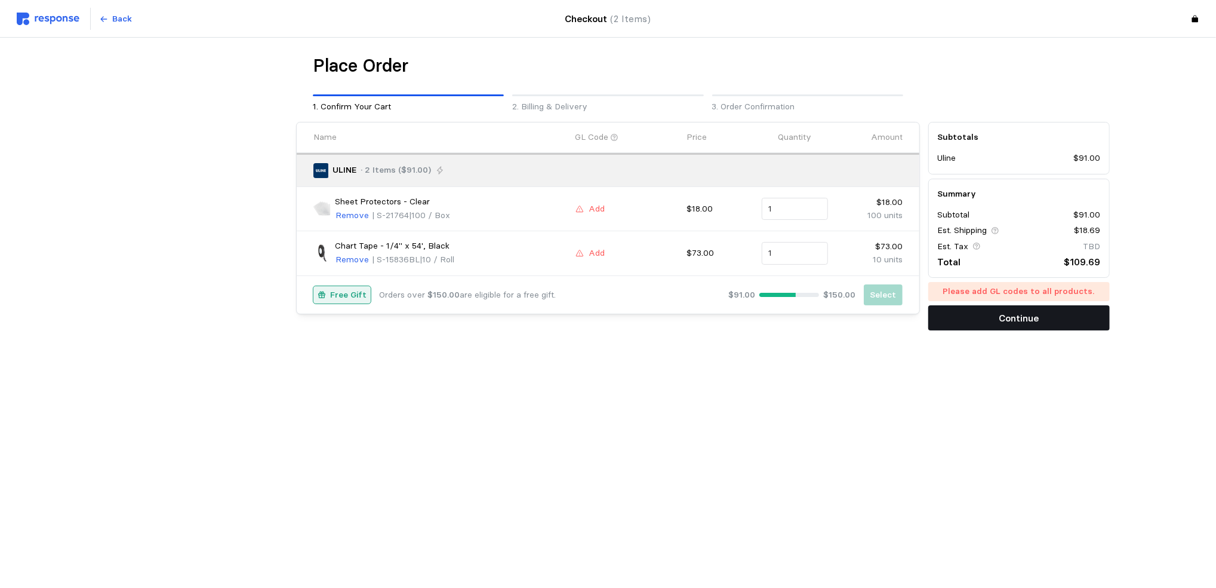
click at [1043, 322] on button "Continue" at bounding box center [1019, 317] width 182 height 25
click at [998, 321] on button "Continue" at bounding box center [1019, 317] width 182 height 25
click at [605, 140] on p "GL Code" at bounding box center [591, 137] width 33 height 13
click at [613, 137] on icon at bounding box center [614, 137] width 8 height 8
click at [365, 137] on div "Name" at bounding box center [439, 137] width 253 height 13
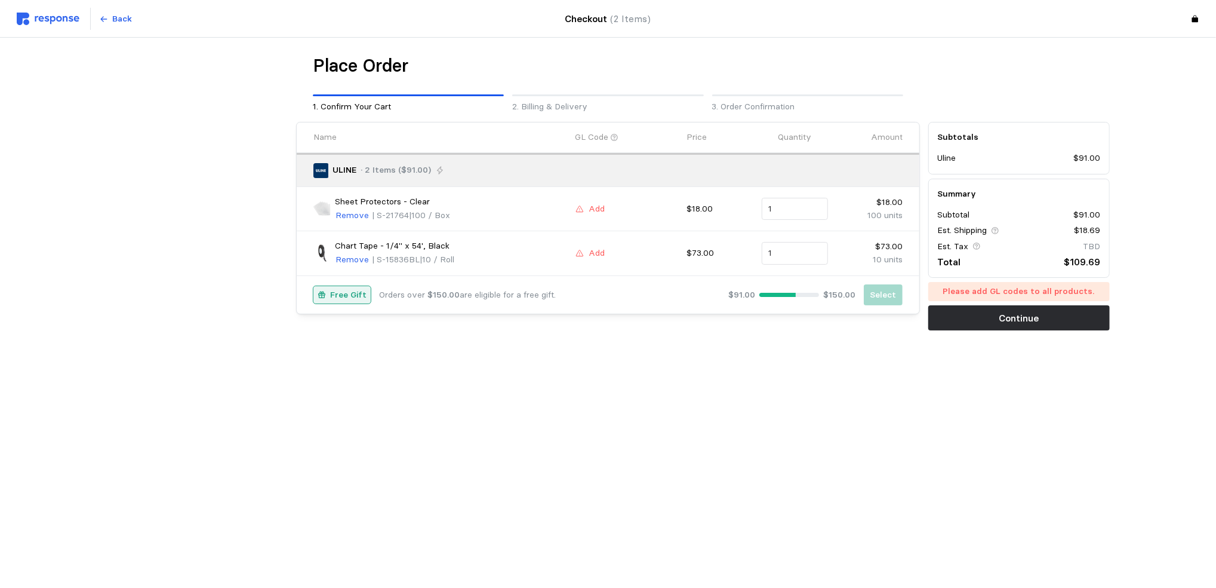
click at [395, 111] on p "1. Confirm Your Cart" at bounding box center [408, 106] width 191 height 13
click at [548, 108] on p "2. Billing & Delivery" at bounding box center [607, 106] width 191 height 13
click at [636, 149] on div "Name GL Code Price Quantity Amount" at bounding box center [608, 137] width 623 height 30
click at [118, 19] on p "Back" at bounding box center [123, 19] width 20 height 13
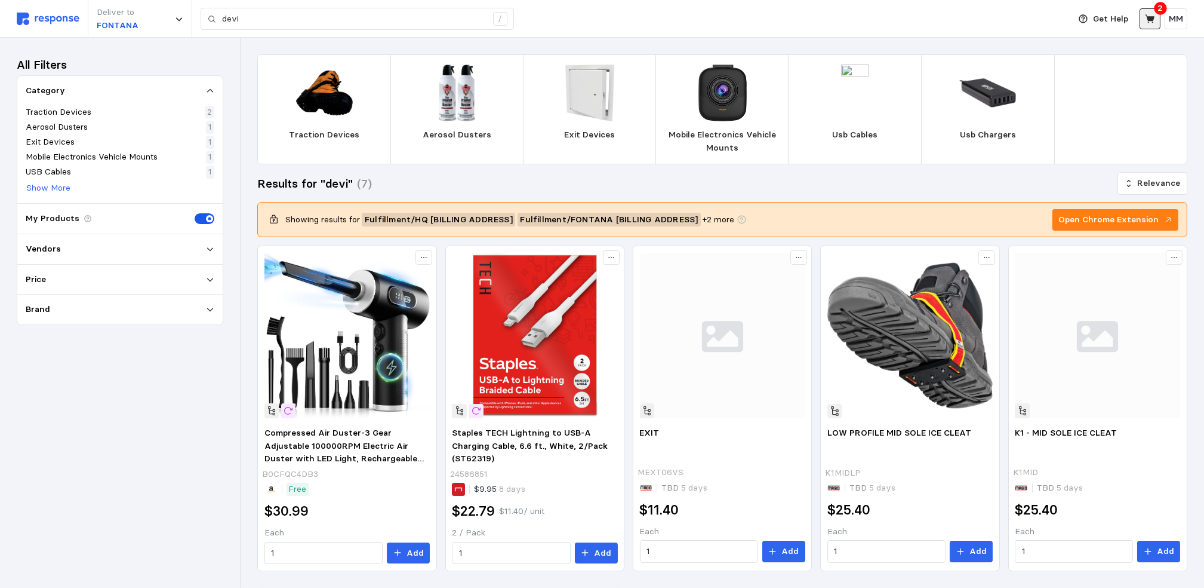
click at [1147, 16] on icon at bounding box center [1150, 19] width 11 height 11
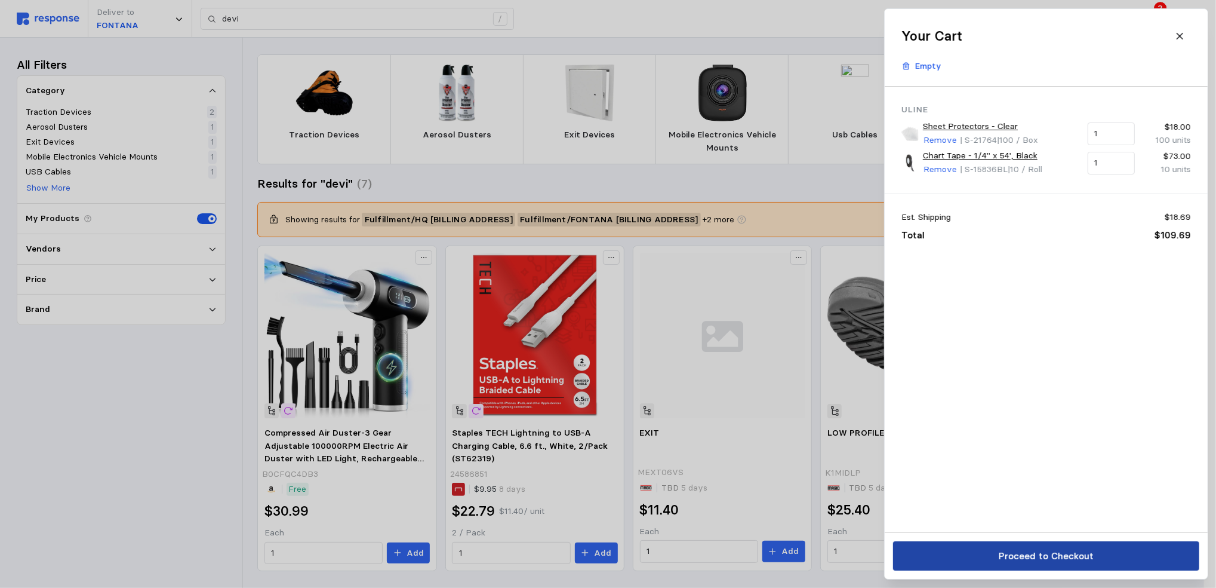
click at [1051, 559] on p "Proceed to Checkout" at bounding box center [1045, 555] width 95 height 15
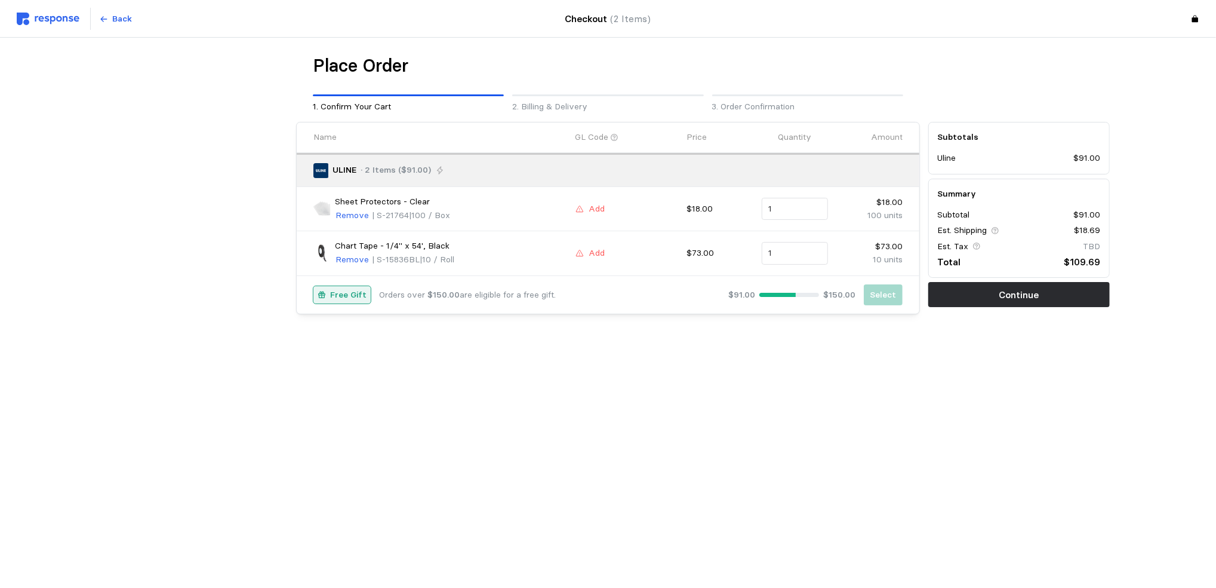
click at [577, 106] on p "2. Billing & Delivery" at bounding box center [607, 106] width 191 height 13
click at [1011, 299] on p "Continue" at bounding box center [1019, 294] width 40 height 15
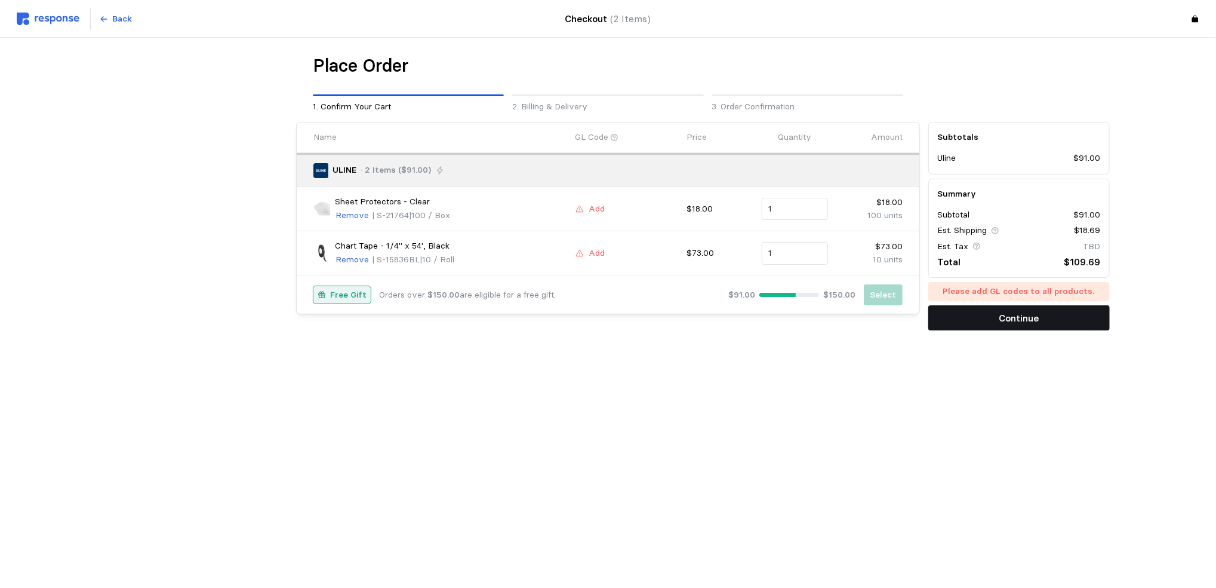
click at [1016, 321] on p "Continue" at bounding box center [1019, 317] width 40 height 15
click at [589, 204] on p "Add" at bounding box center [597, 208] width 16 height 13
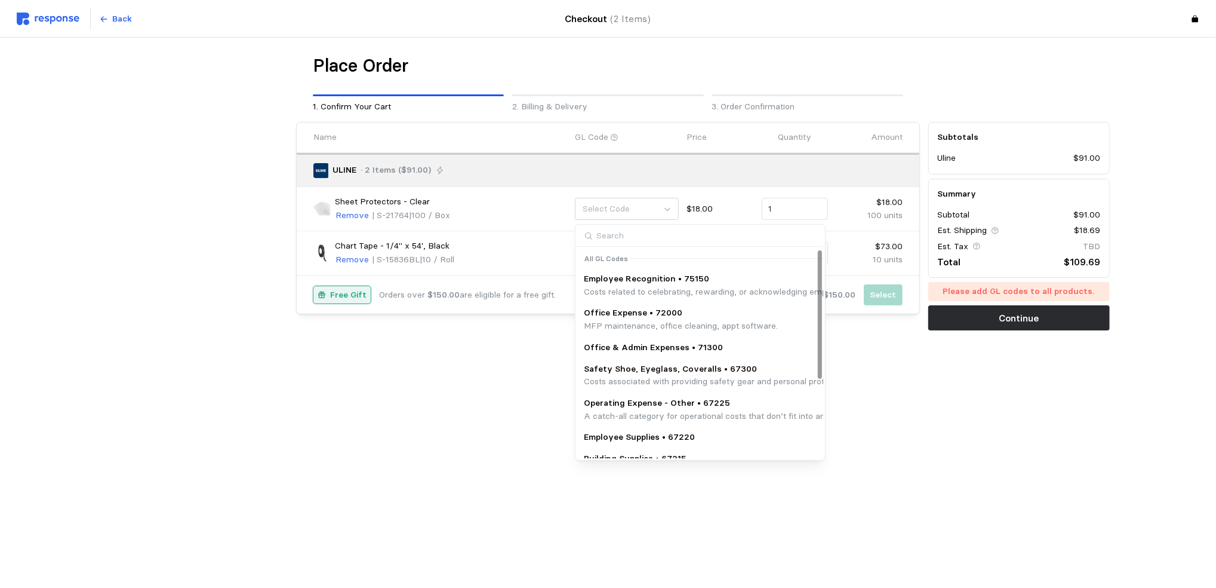
click at [713, 330] on p "MFP maintenance, office cleaning, appt software." at bounding box center [681, 325] width 194 height 13
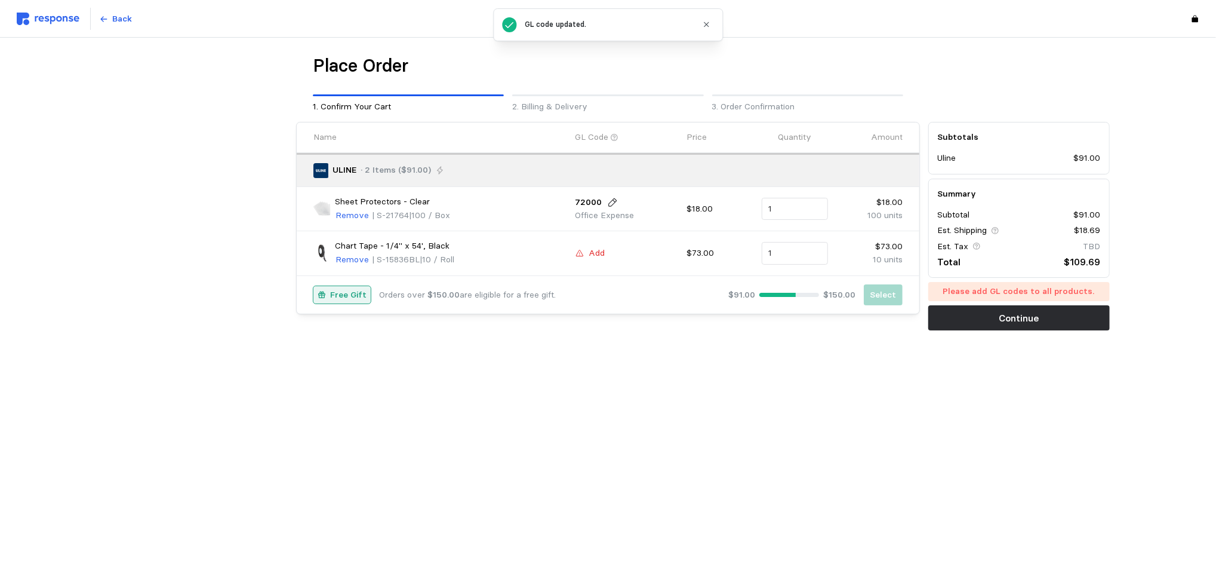
click at [587, 253] on button "Add" at bounding box center [590, 253] width 30 height 14
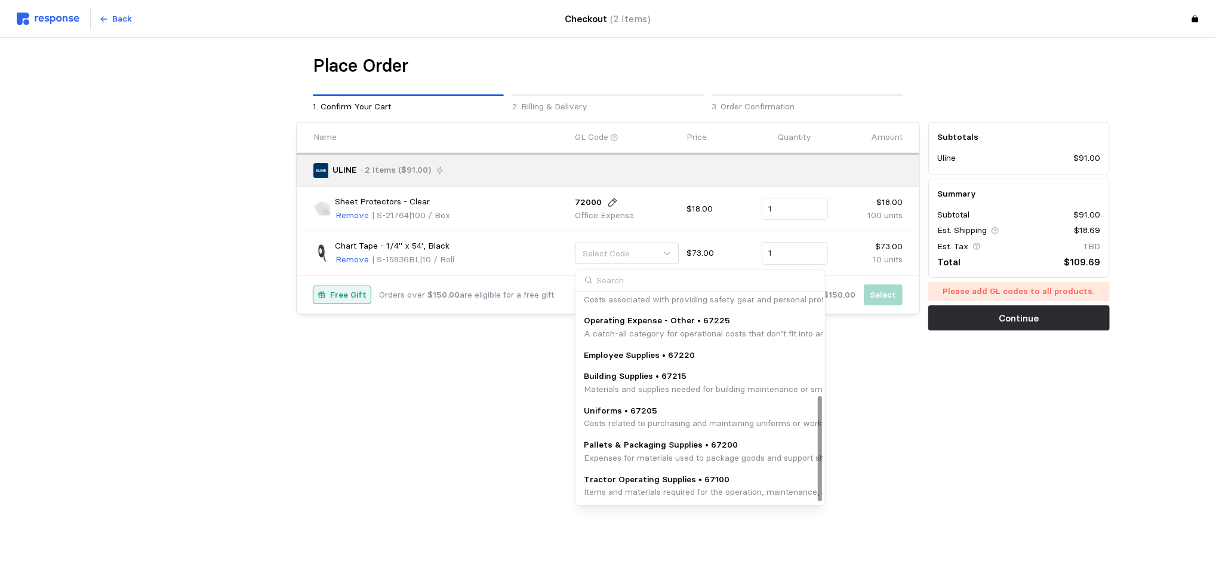
scroll to position [202, 0]
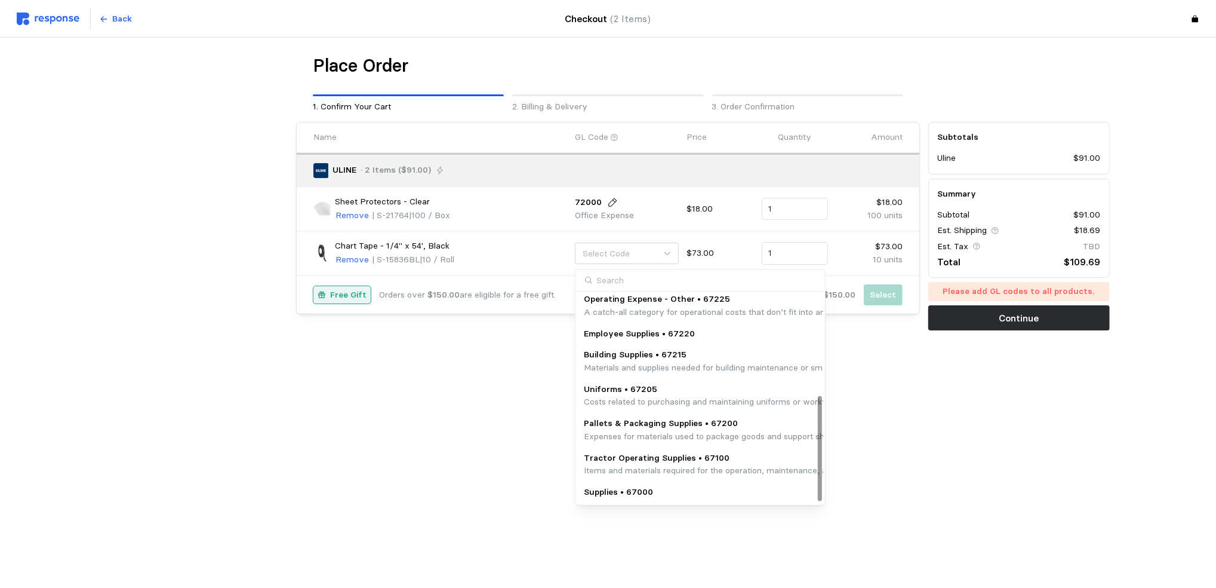
click at [608, 497] on p "Supplies • 67000" at bounding box center [618, 491] width 69 height 13
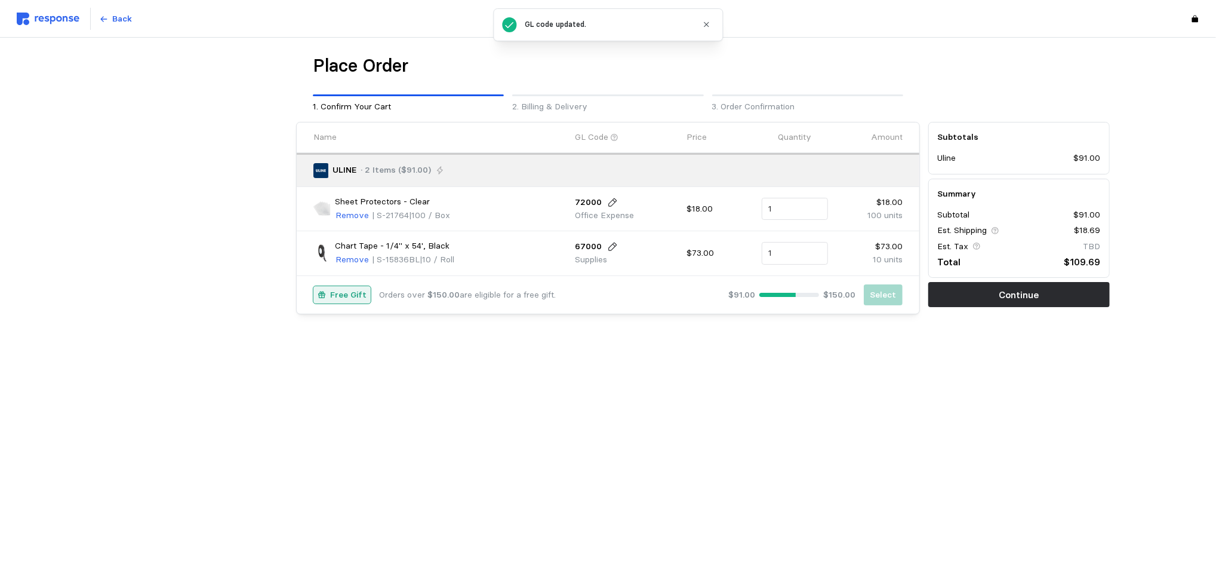
click at [591, 204] on p "72000" at bounding box center [588, 202] width 27 height 13
click at [617, 198] on button at bounding box center [613, 202] width 18 height 11
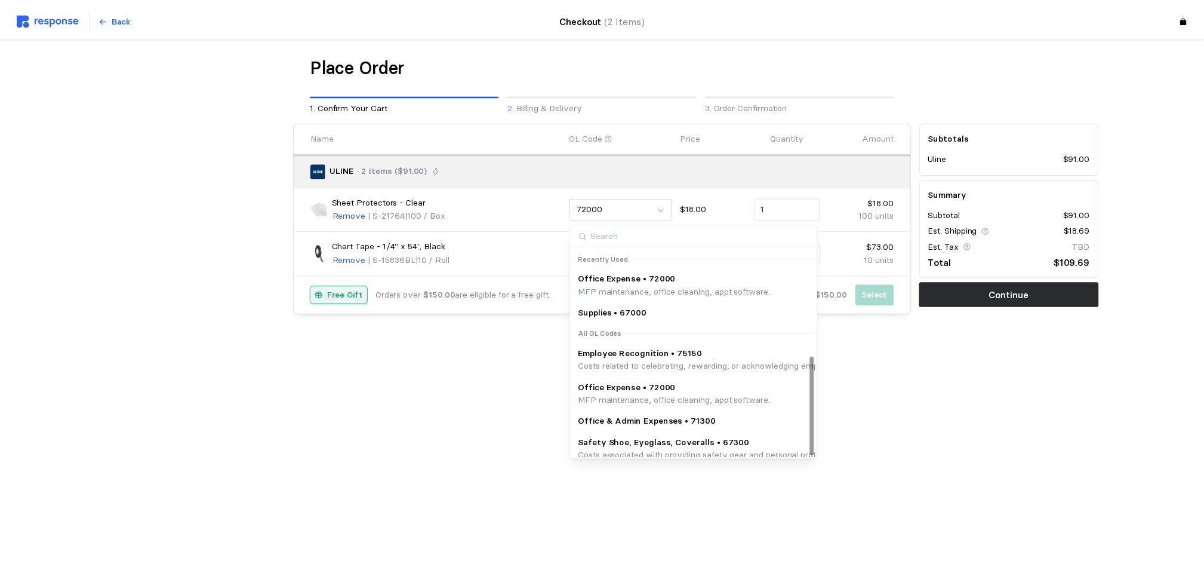
scroll to position [223, 0]
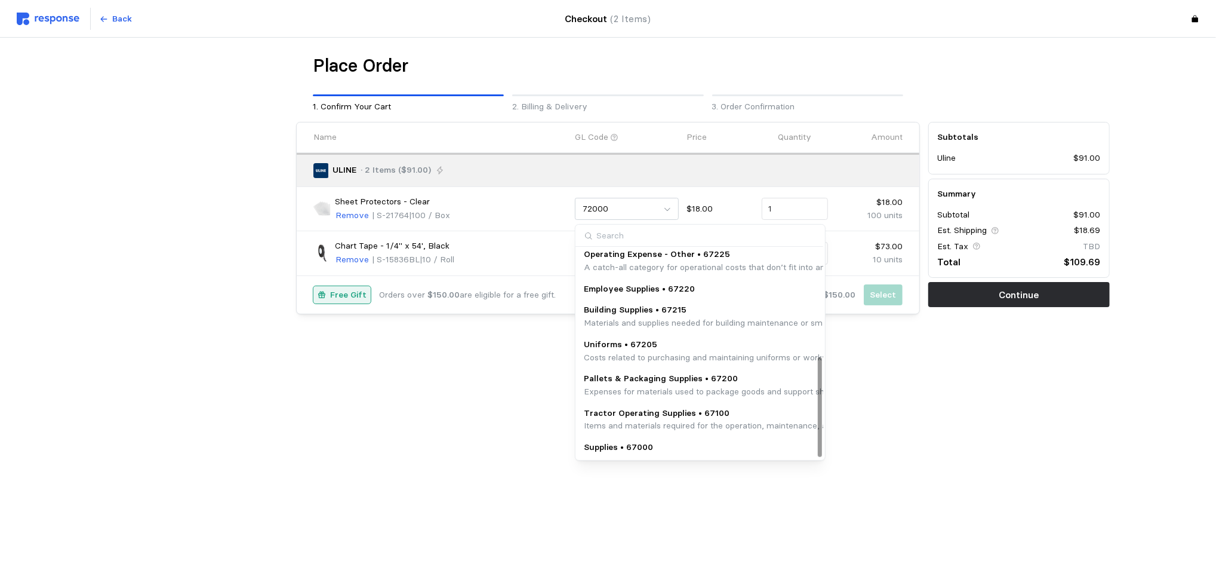
click at [621, 453] on p "Supplies • 67000" at bounding box center [618, 447] width 69 height 13
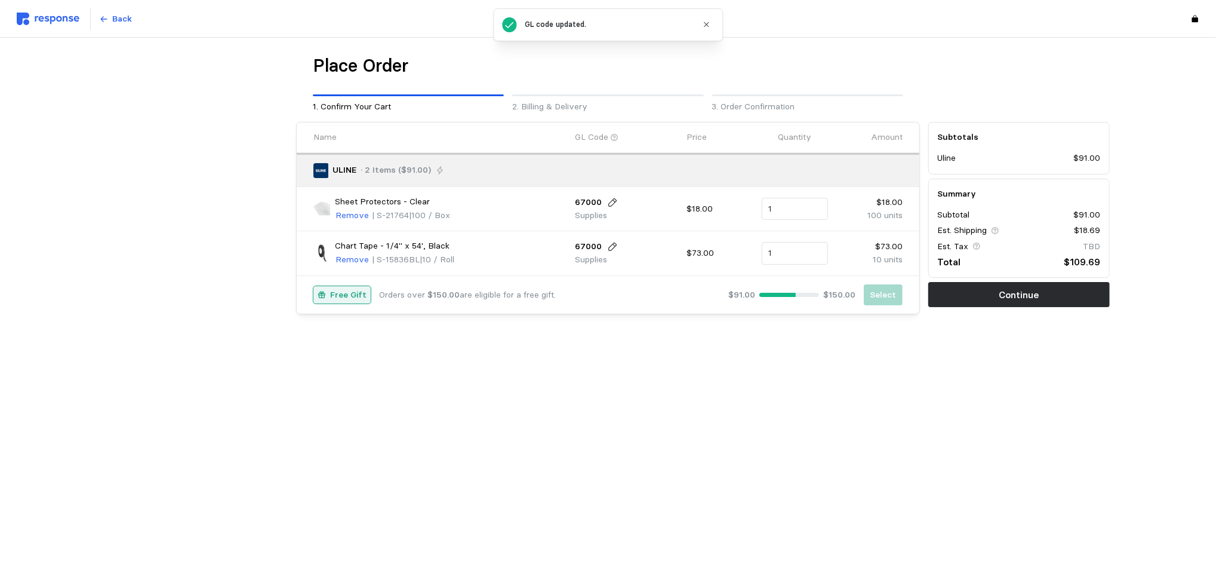
click at [771, 451] on main "Place Order 1. Confirm Your Cart 2. Billing & Delivery 3. Order Confirmation Na…" at bounding box center [608, 294] width 1216 height 588
click at [1034, 287] on p "Continue" at bounding box center [1019, 294] width 40 height 15
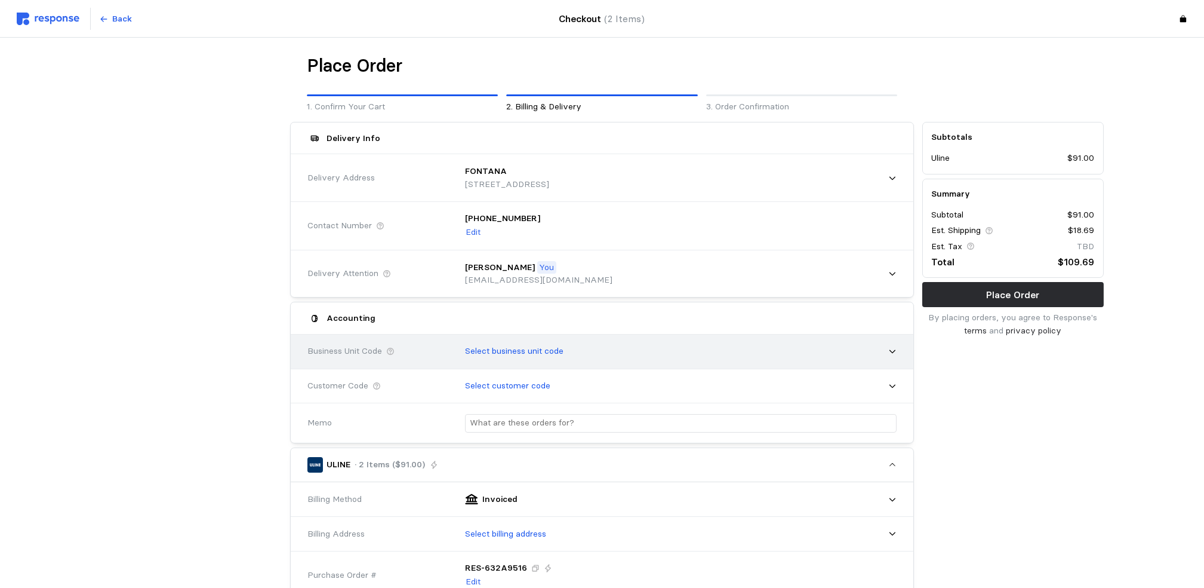
click at [533, 351] on p "Select business unit code" at bounding box center [514, 351] width 99 height 13
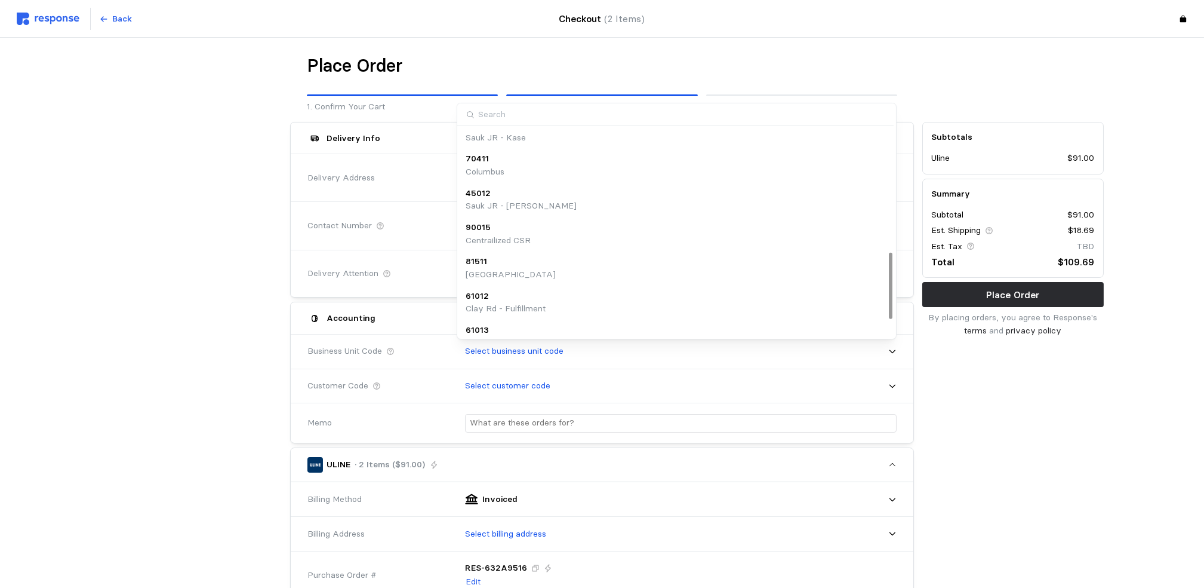
scroll to position [442, 0]
click at [505, 269] on div "5251 Fontana" at bounding box center [677, 285] width 434 height 34
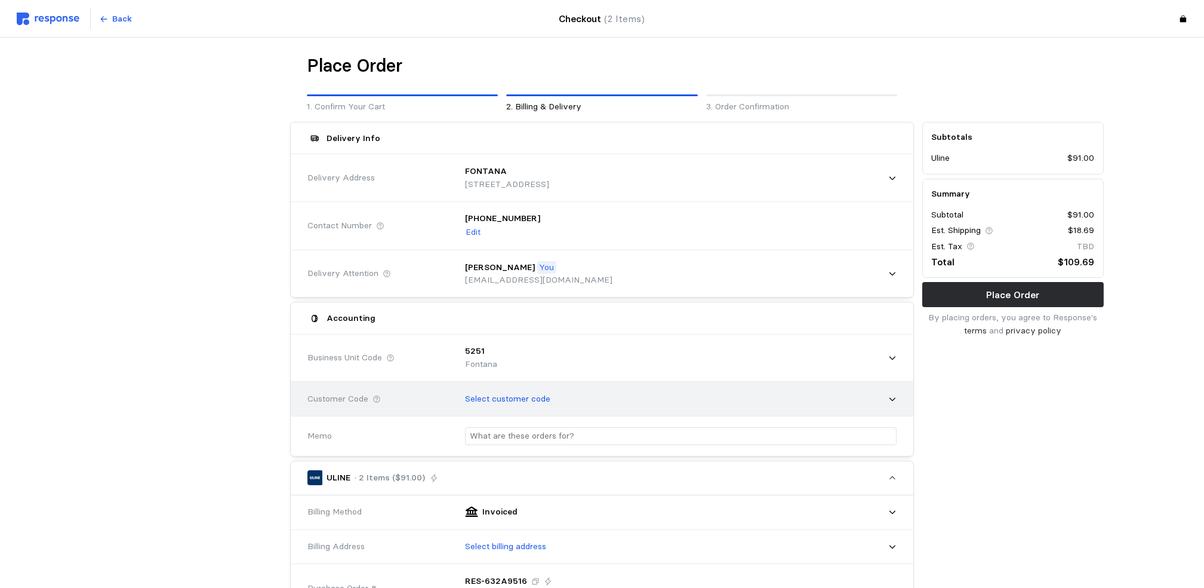
click at [522, 398] on p "Select customer code" at bounding box center [507, 398] width 85 height 13
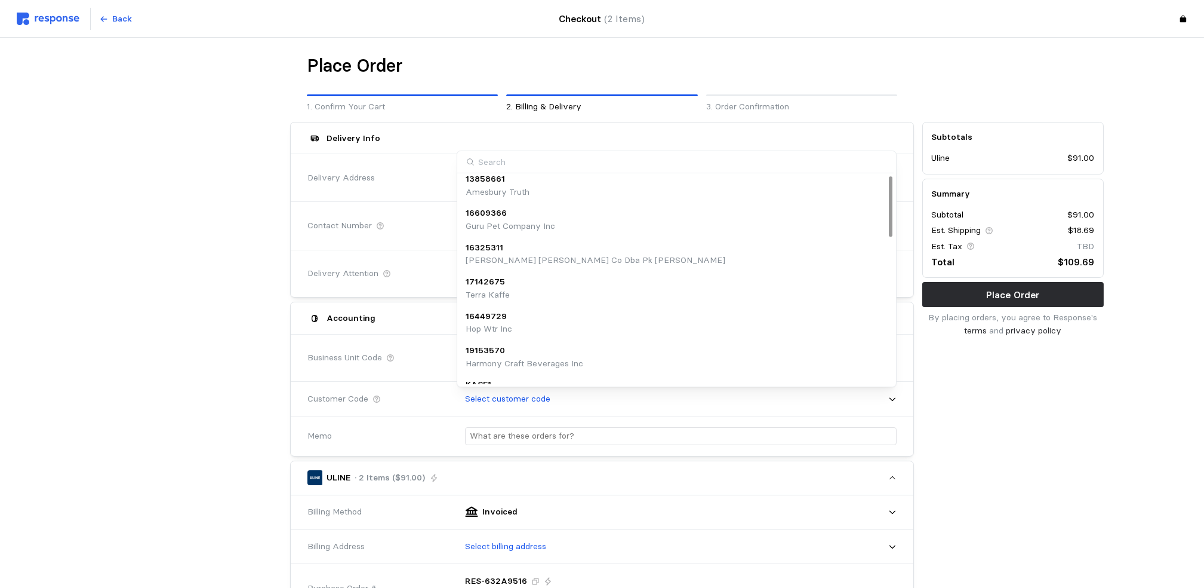
scroll to position [0, 0]
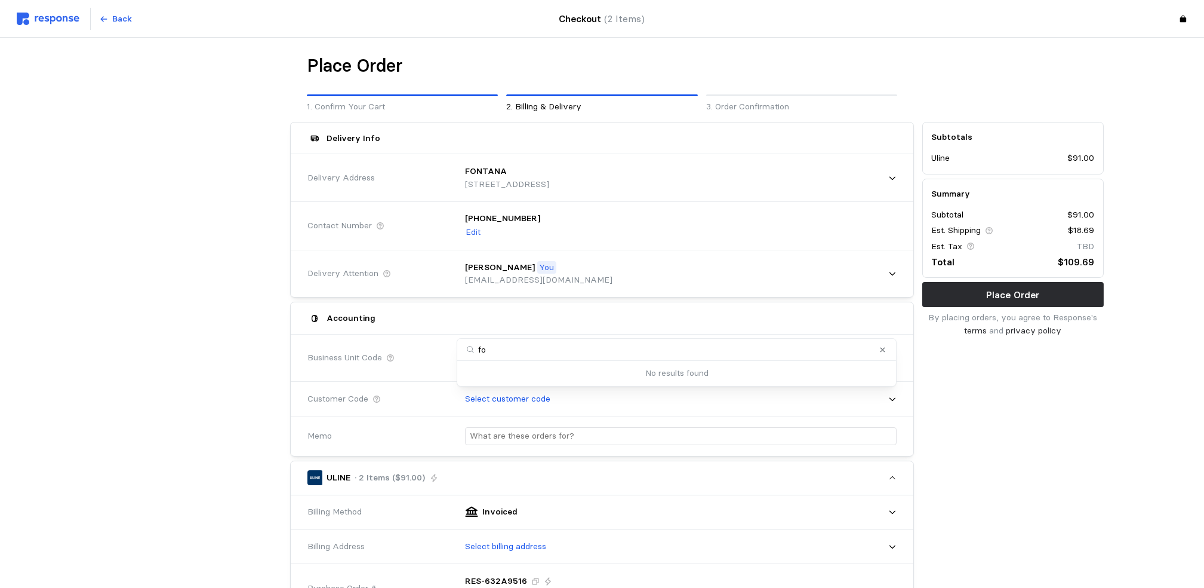
type input "f"
type input "52513"
click at [1060, 437] on div "Subtotals Uline $91.00 Summary Subtotal $91.00 Est. Shipping $18.69 Est. Tax TB…" at bounding box center [1013, 531] width 190 height 826
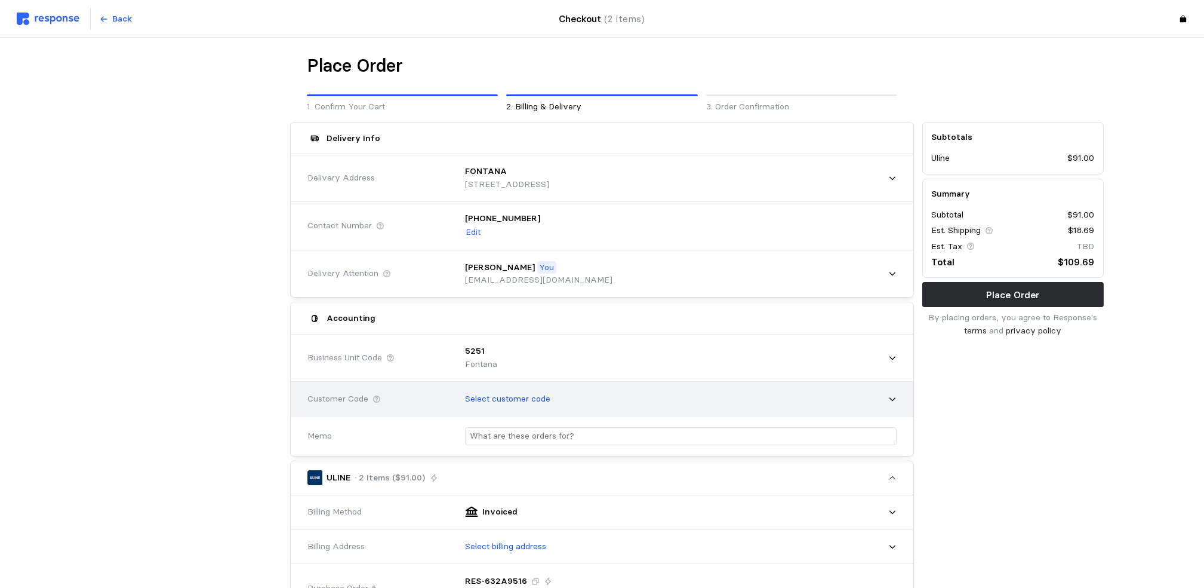
click at [519, 401] on p "Select customer code" at bounding box center [507, 398] width 85 height 13
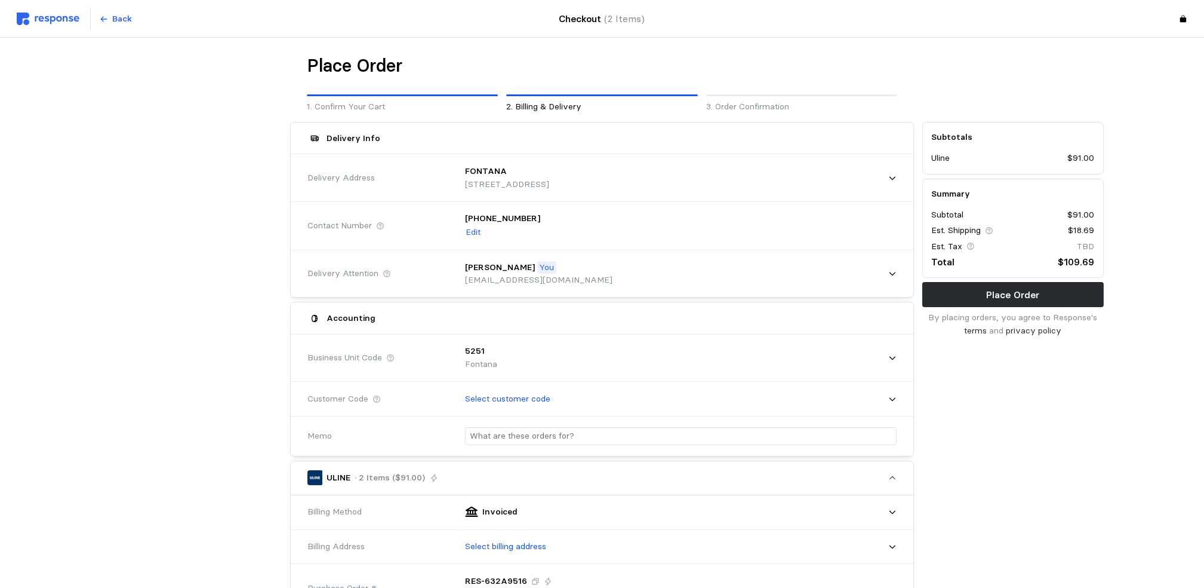
click at [1131, 485] on div "Place Order 1. Confirm Your Cart 2. Billing & Delivery 3. Order Confirmation De…" at bounding box center [602, 522] width 1204 height 968
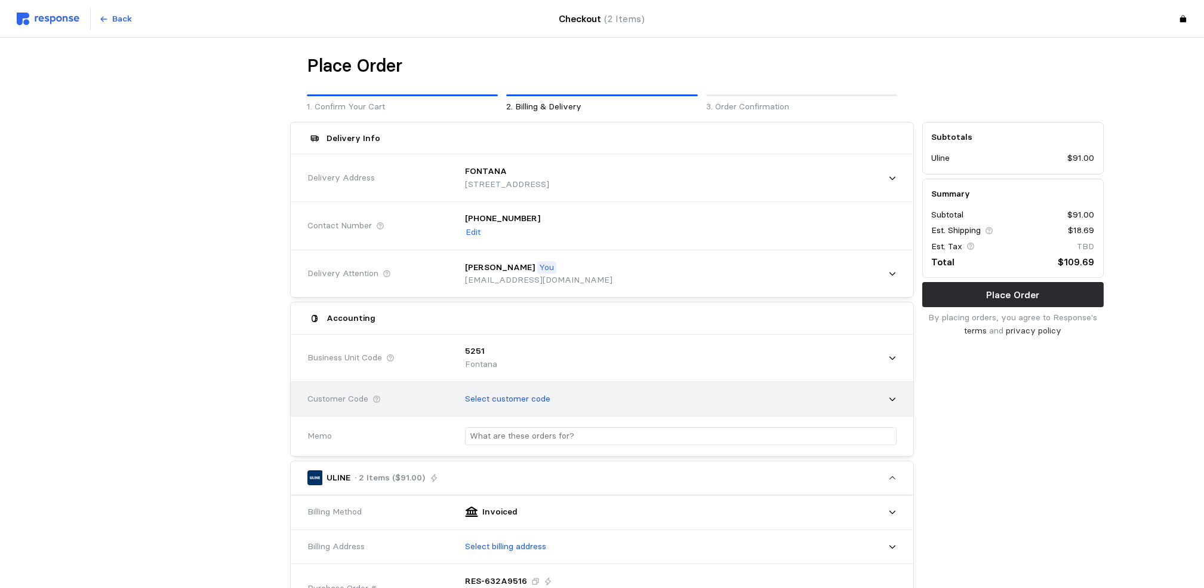
click at [527, 399] on p "Select customer code" at bounding box center [507, 398] width 85 height 13
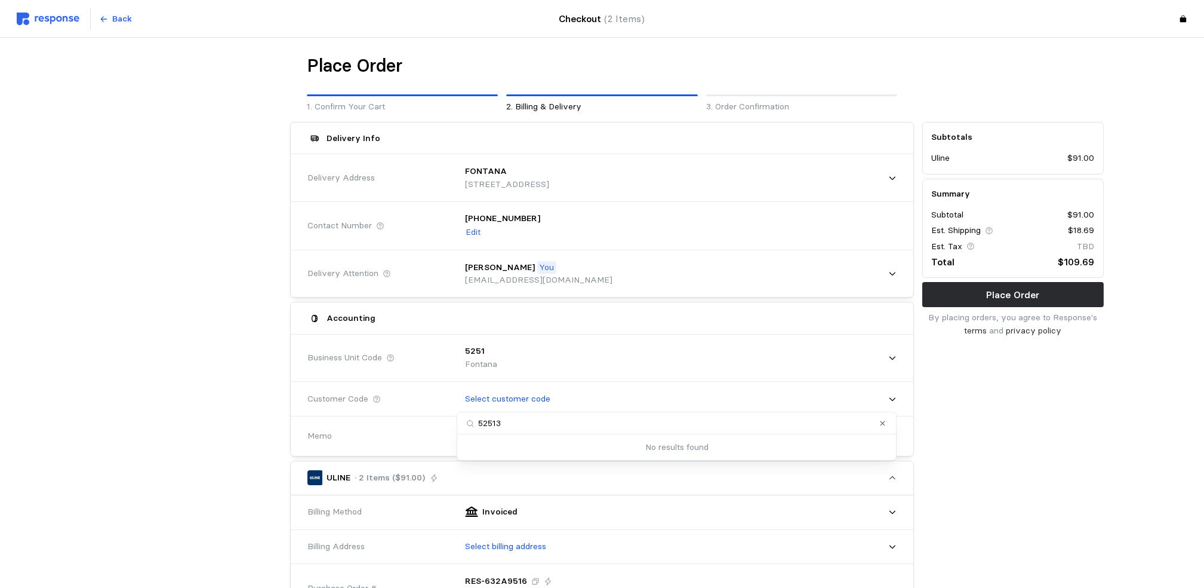
click at [516, 423] on input "52513" at bounding box center [676, 423] width 438 height 22
click at [482, 426] on input "52513" at bounding box center [676, 423] width 438 height 22
click at [466, 426] on input "52513" at bounding box center [676, 423] width 438 height 22
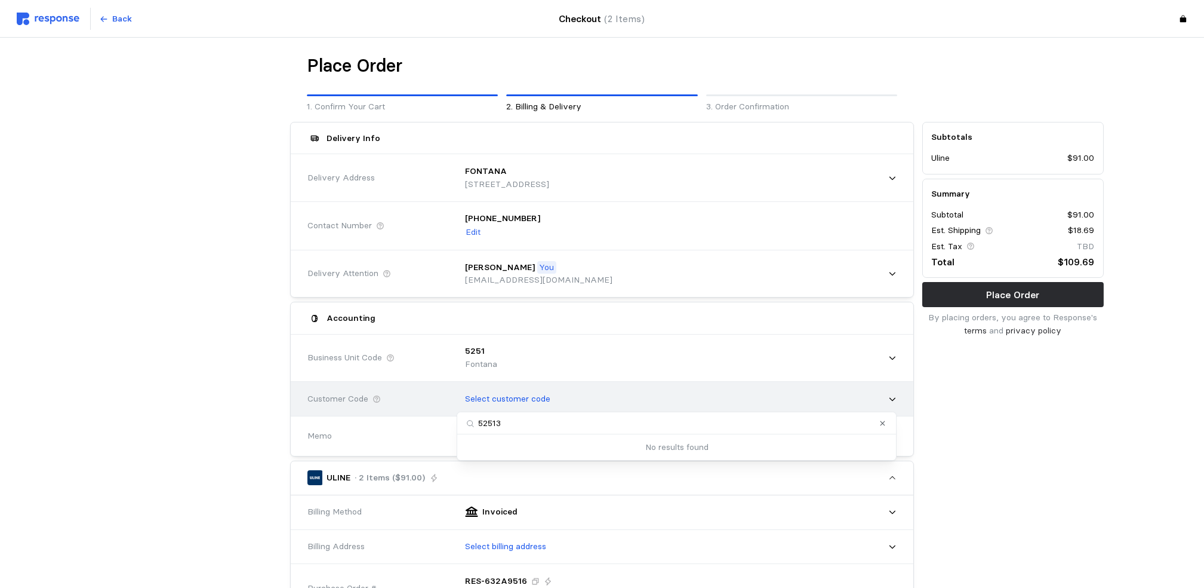
click at [531, 410] on div "Select customer code" at bounding box center [677, 399] width 440 height 30
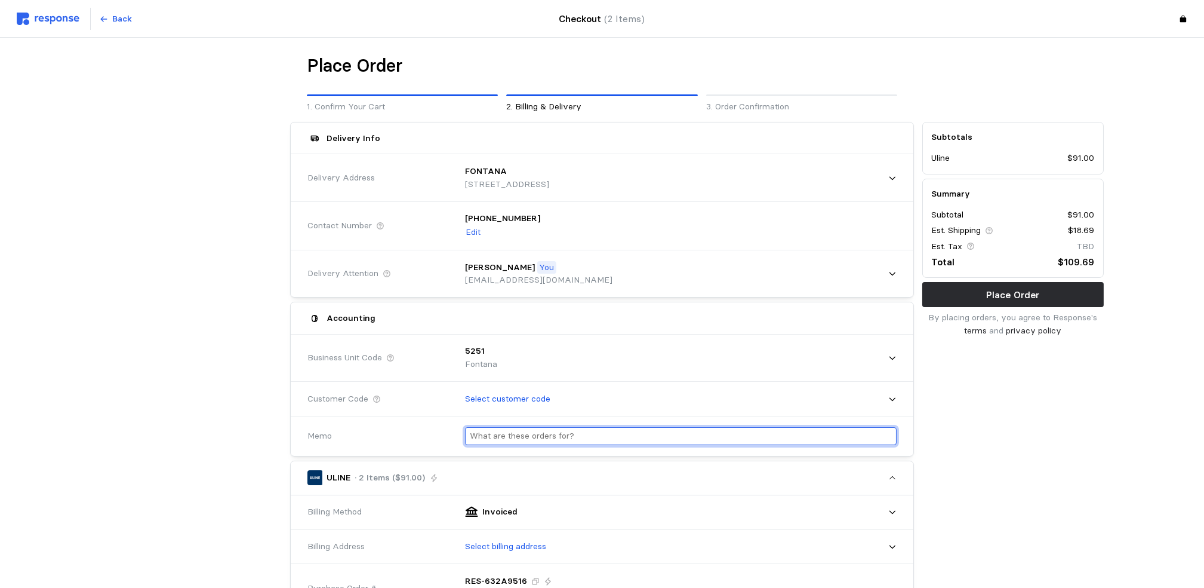
click at [555, 439] on input "text" at bounding box center [681, 436] width 422 height 17
type input "GP"
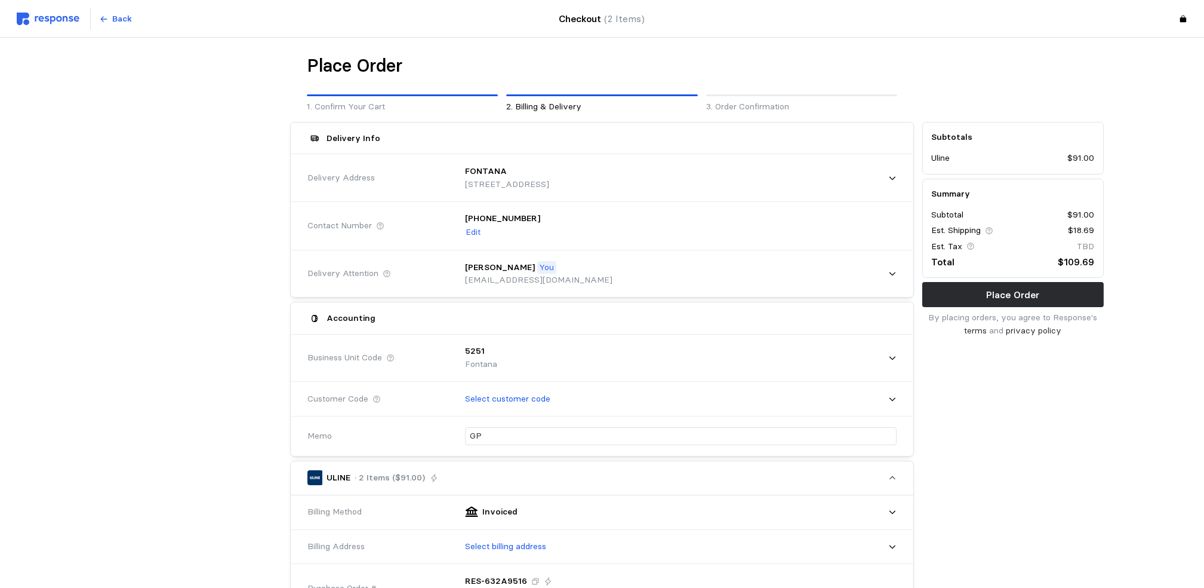
click at [1054, 516] on div "Subtotals Uline $91.00 Summary Subtotal $91.00 Est. Shipping $18.69 Est. Tax TB…" at bounding box center [1013, 531] width 190 height 826
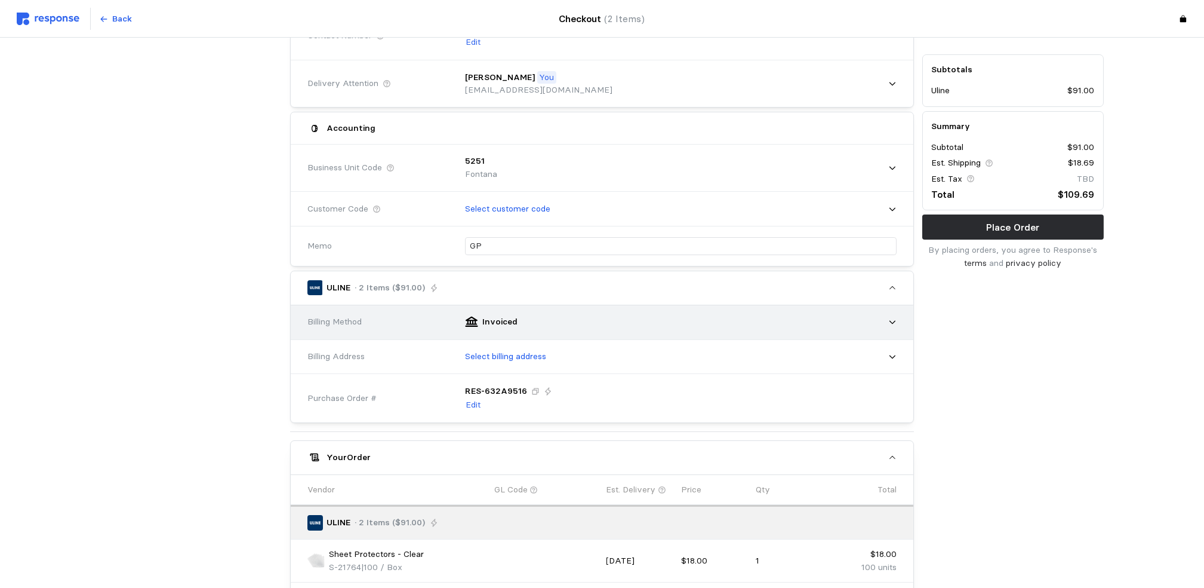
scroll to position [191, 0]
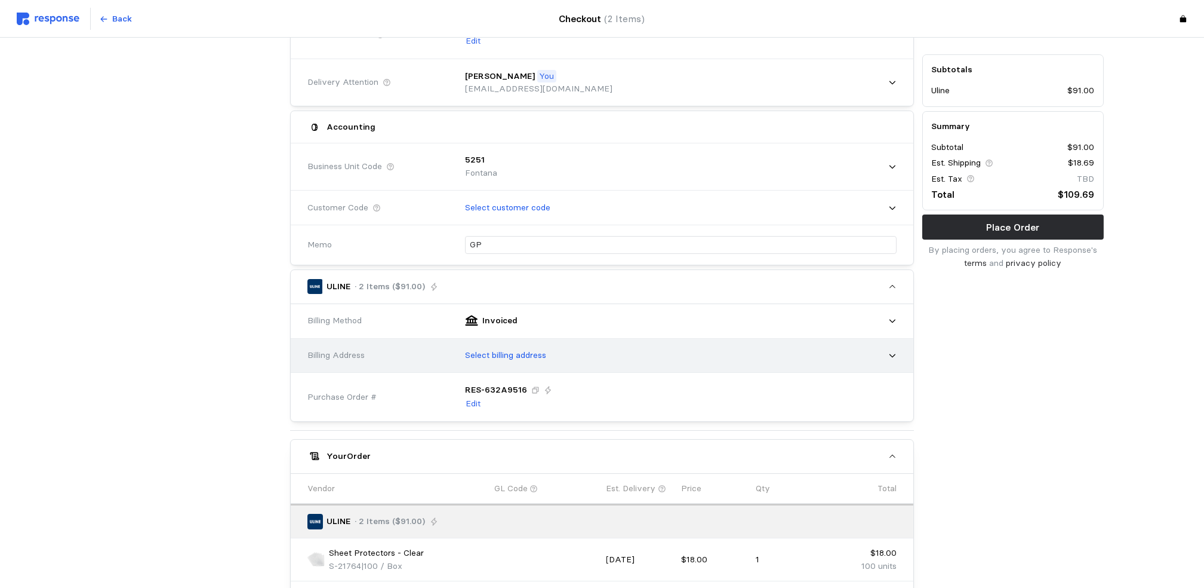
click at [509, 356] on p "Select billing address" at bounding box center [505, 355] width 81 height 13
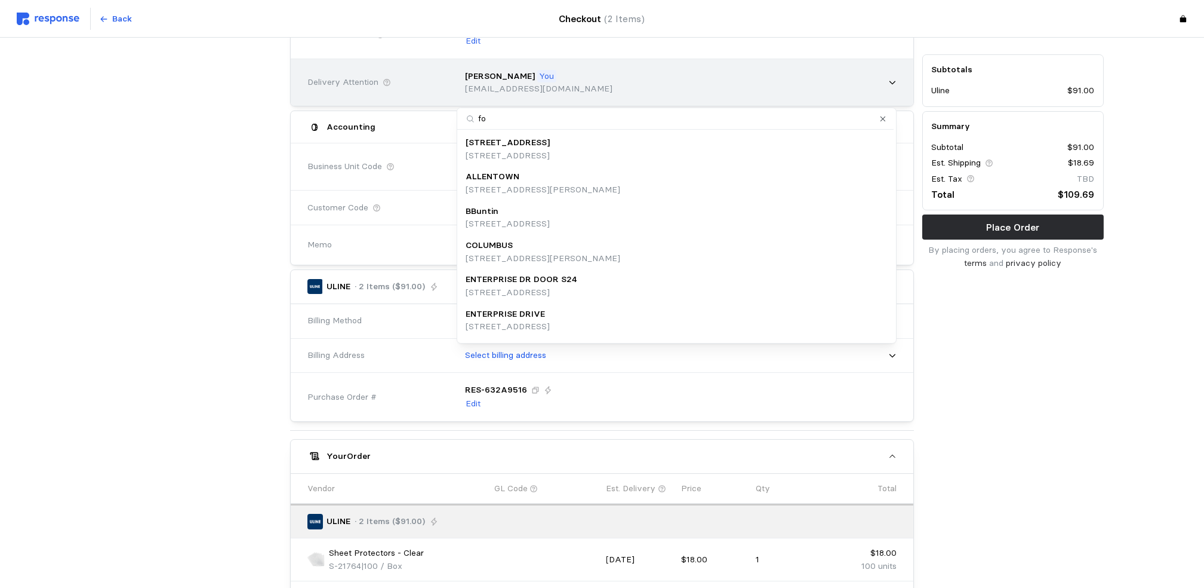
type input "fon"
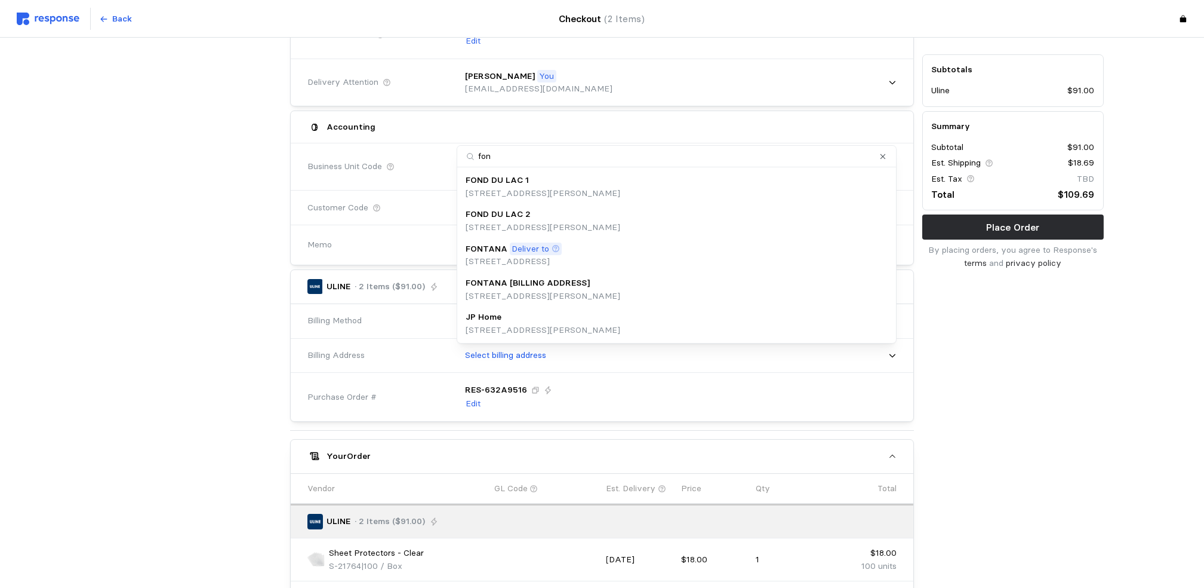
click at [490, 249] on p "FONTANA" at bounding box center [487, 248] width 42 height 13
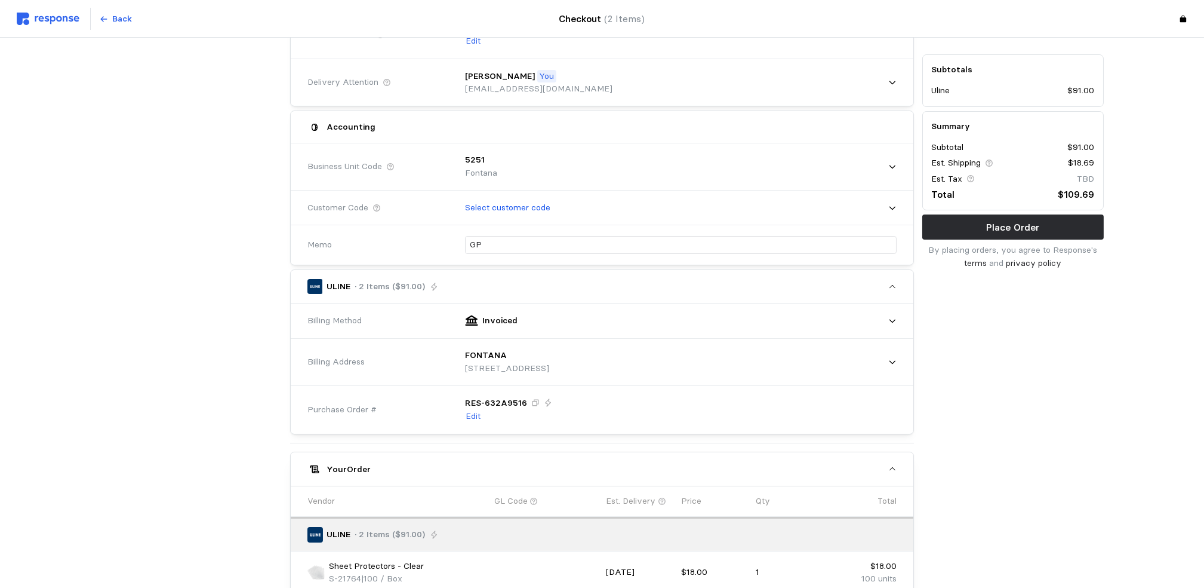
click at [1034, 405] on div "Subtotals Uline $91.00 Summary Subtotal $91.00 Est. Shipping $18.69 Est. Tax TB…" at bounding box center [1013, 346] width 190 height 838
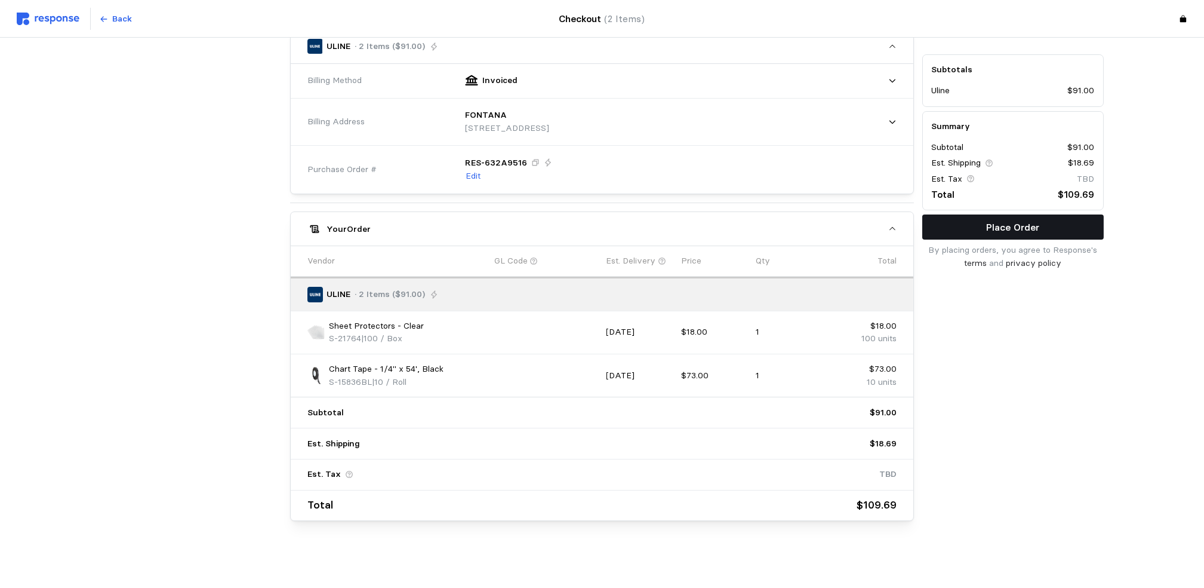
click at [1025, 230] on p "Place Order" at bounding box center [1012, 227] width 53 height 15
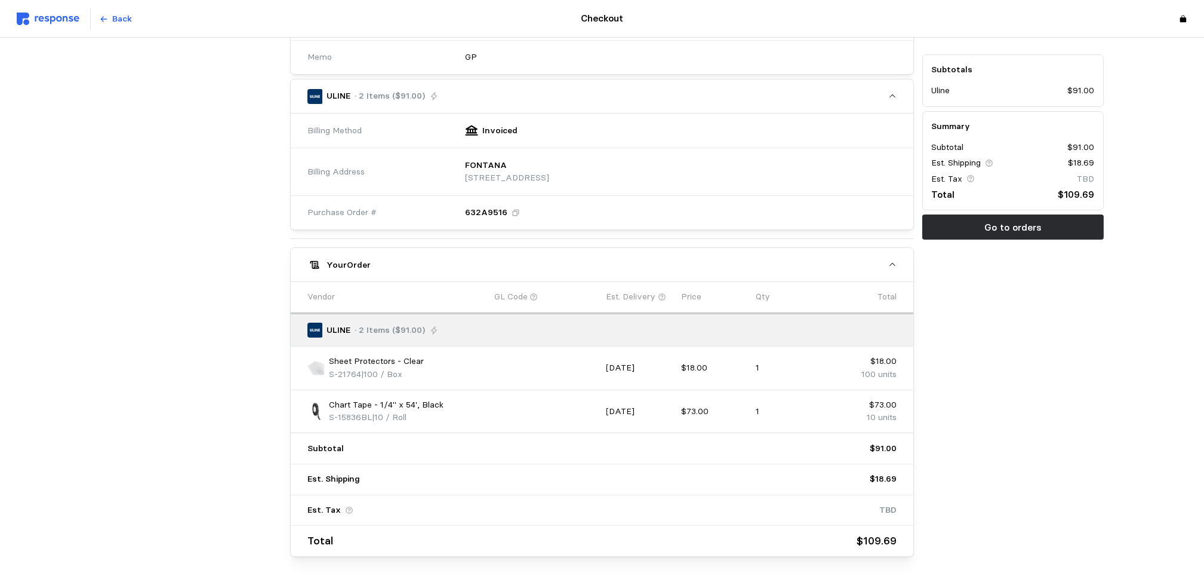
scroll to position [476, 0]
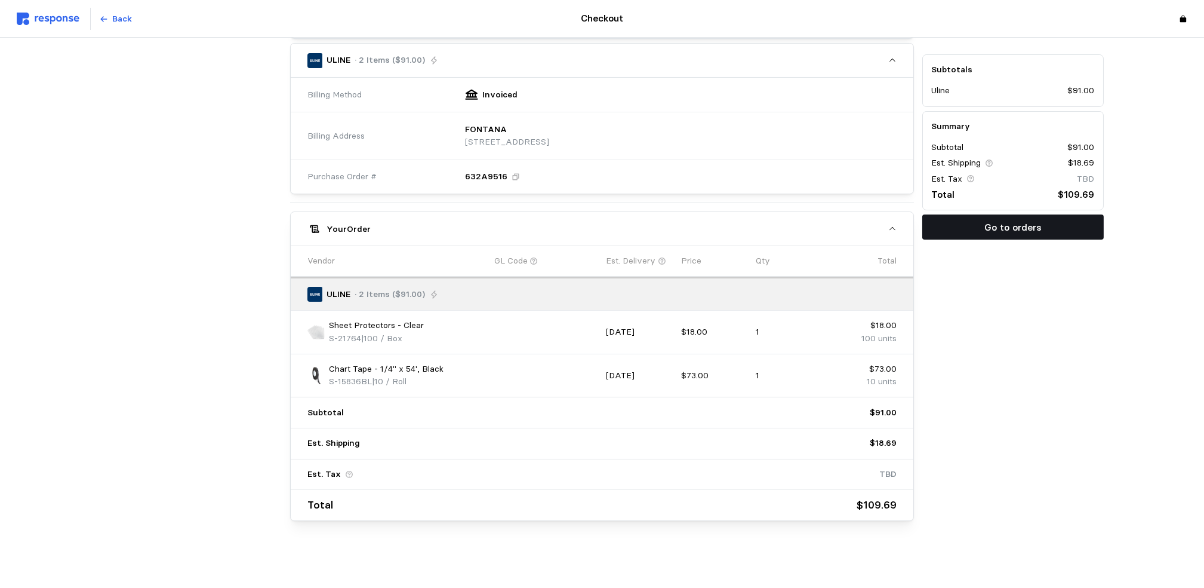
click at [1018, 227] on p "Go to orders" at bounding box center [1013, 227] width 57 height 15
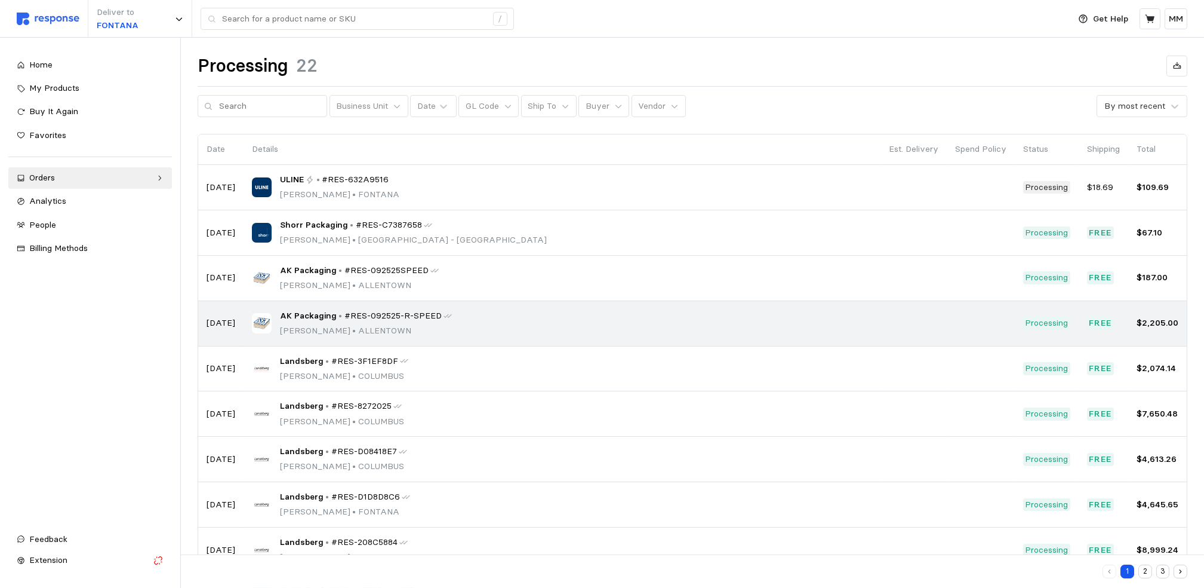
scroll to position [81, 0]
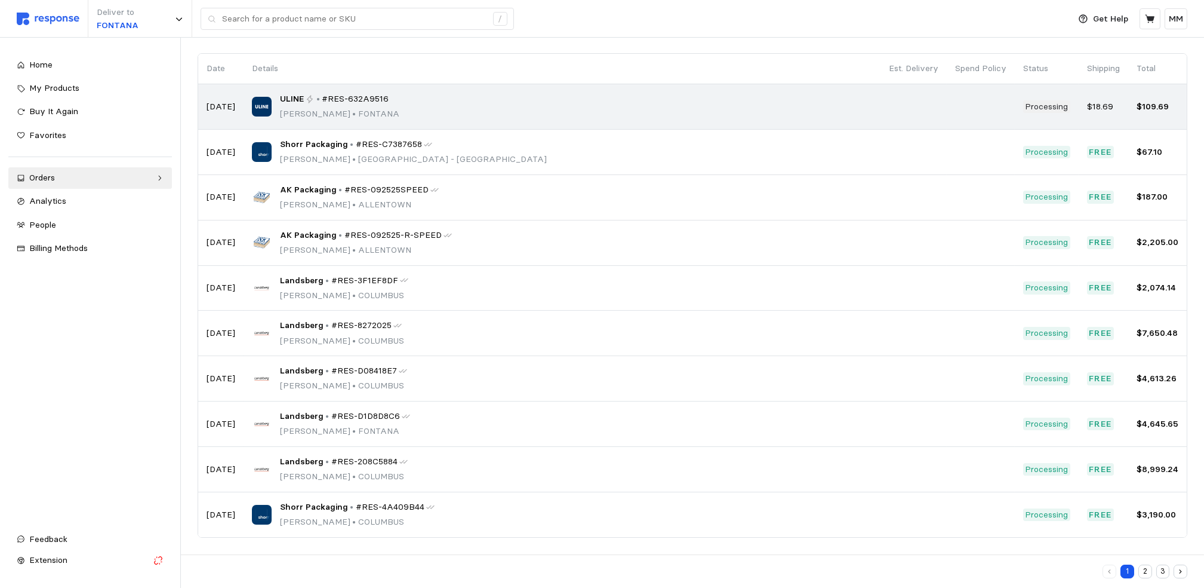
click at [350, 115] on span "•" at bounding box center [354, 113] width 8 height 11
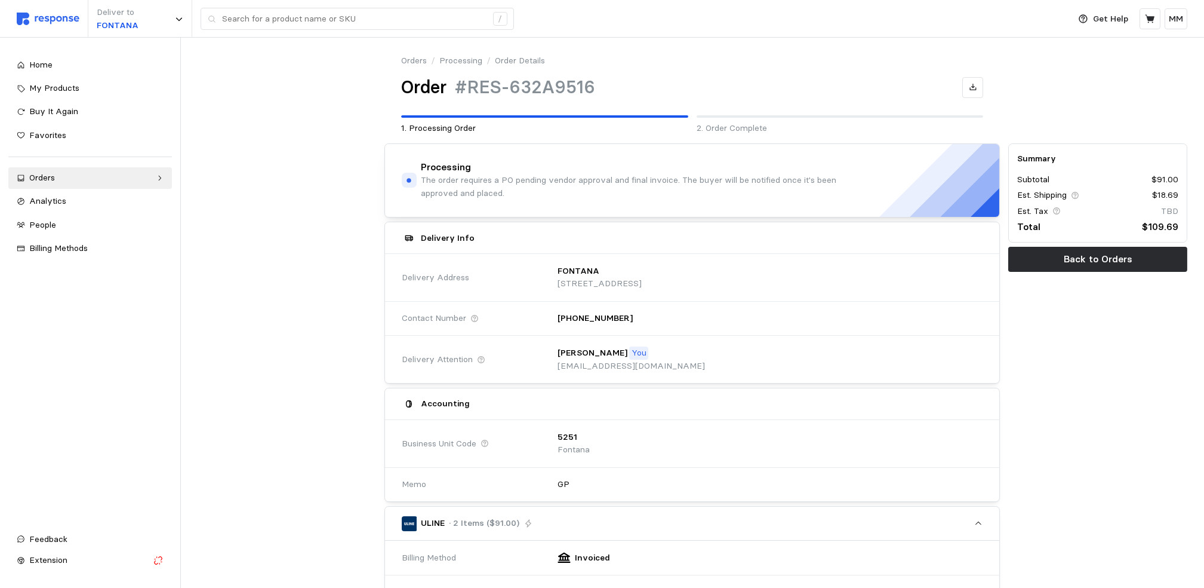
click at [666, 199] on p "The order requires a PO pending vendor approval and final invoice. The buyer wi…" at bounding box center [629, 187] width 417 height 26
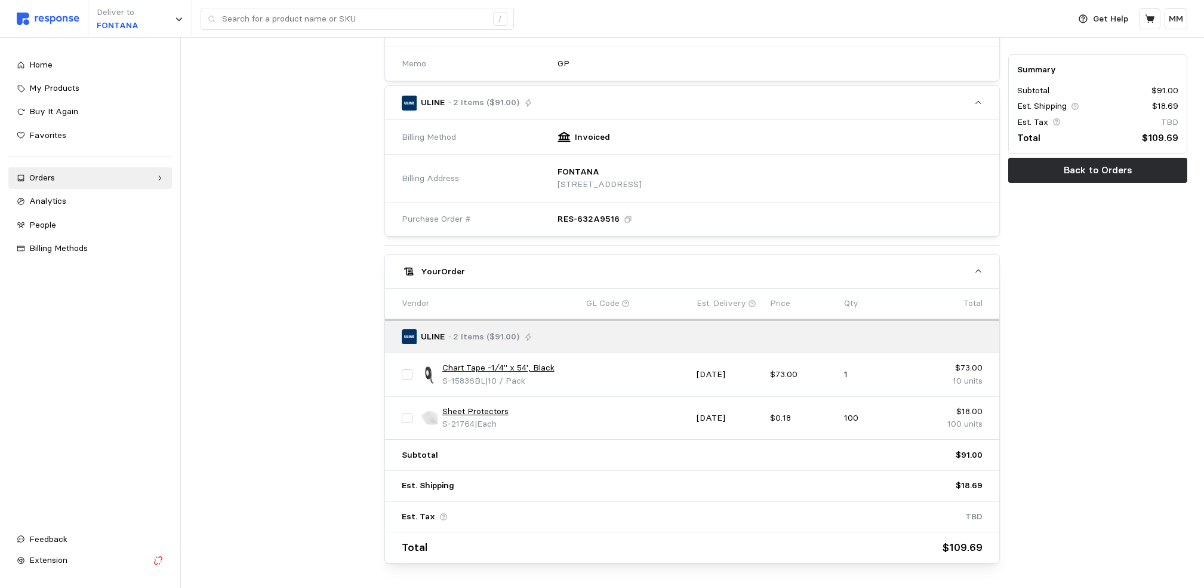
scroll to position [423, 0]
click at [1068, 438] on div "Summary Subtotal $91.00 Est. Shipping $18.69 Est. Tax TBD Total $109.69 Back to…" at bounding box center [1097, 140] width 187 height 849
click at [1070, 437] on div "Summary Subtotal $91.00 Est. Shipping $18.69 Est. Tax TBD Total $109.69 Back to…" at bounding box center [1097, 140] width 187 height 849
